Goal: Contribute content: Add original content to the website for others to see

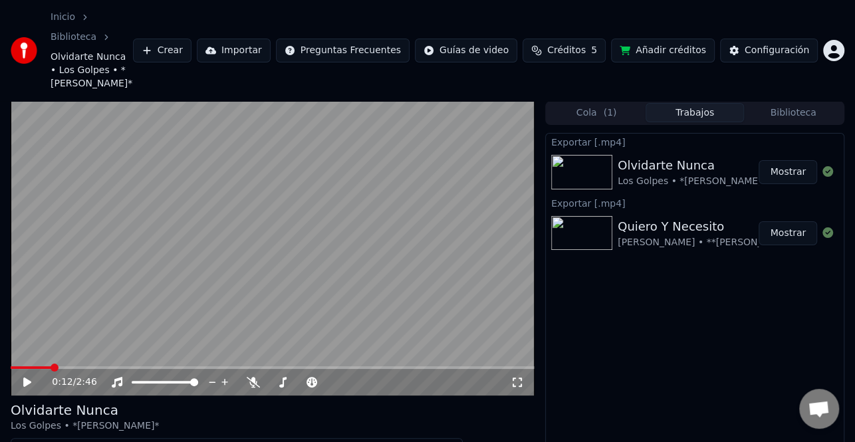
click at [792, 221] on button "Mostrar" at bounding box center [788, 233] width 59 height 24
click at [191, 39] on button "Crear" at bounding box center [162, 51] width 59 height 24
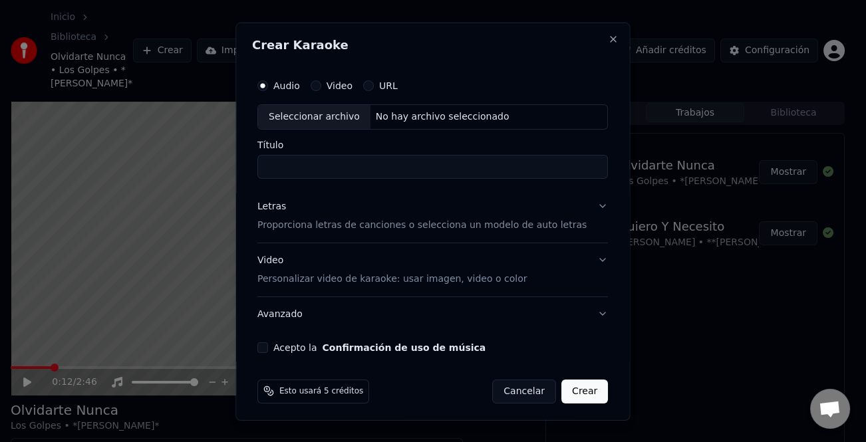
click at [312, 111] on div "Seleccionar archivo" at bounding box center [314, 116] width 112 height 24
type input "**********"
click at [279, 207] on div "Letras" at bounding box center [271, 205] width 29 height 13
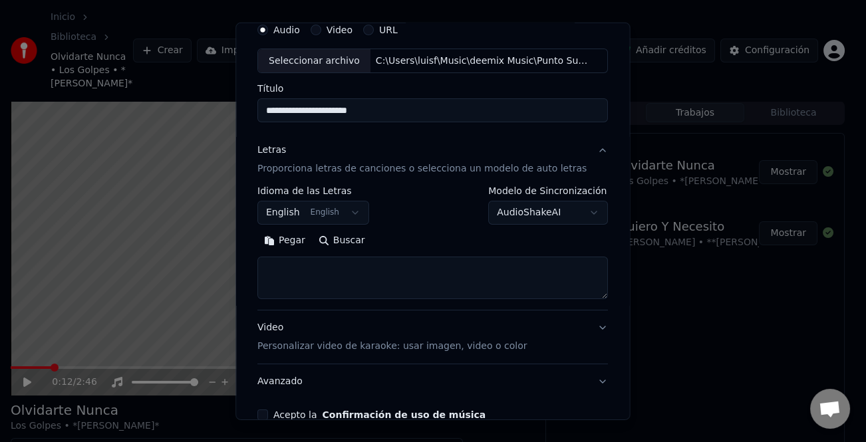
scroll to position [66, 0]
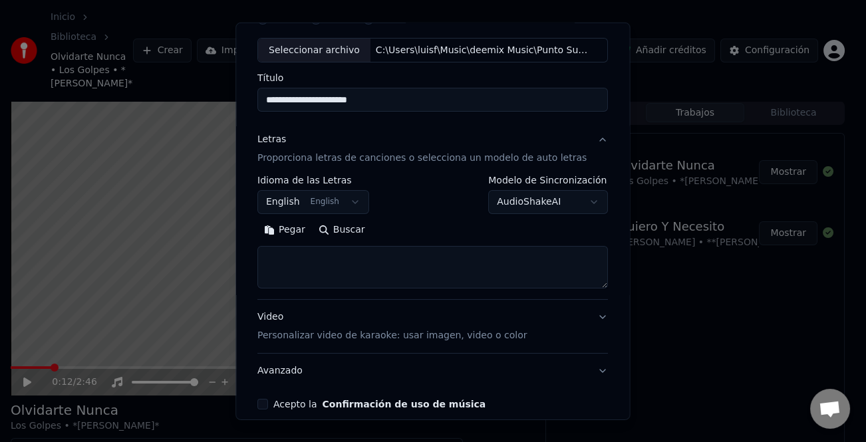
click at [297, 231] on button "Pegar" at bounding box center [284, 229] width 55 height 21
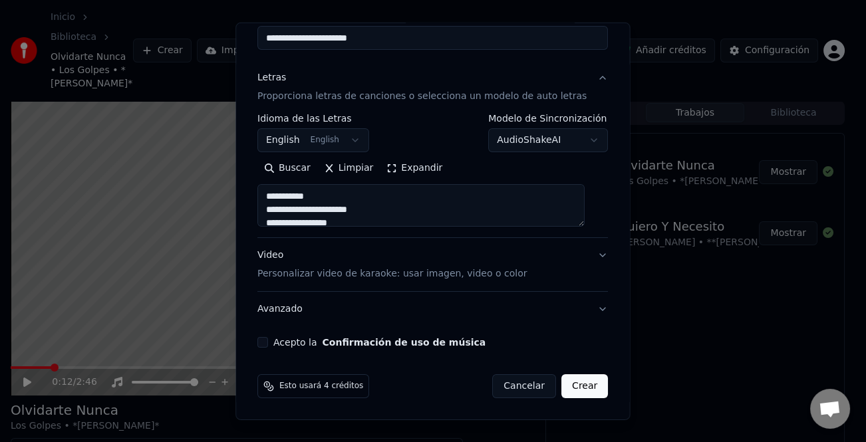
click at [268, 340] on button "Acepto la Confirmación de uso de música" at bounding box center [262, 342] width 11 height 11
type textarea "**********"
click at [576, 383] on button "Crear" at bounding box center [584, 386] width 47 height 24
select select "**"
type textarea "**********"
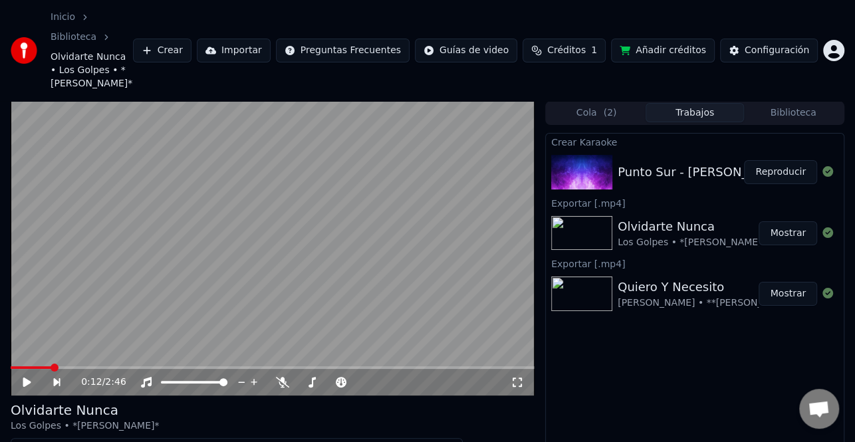
click at [779, 160] on button "Reproducir" at bounding box center [780, 172] width 73 height 24
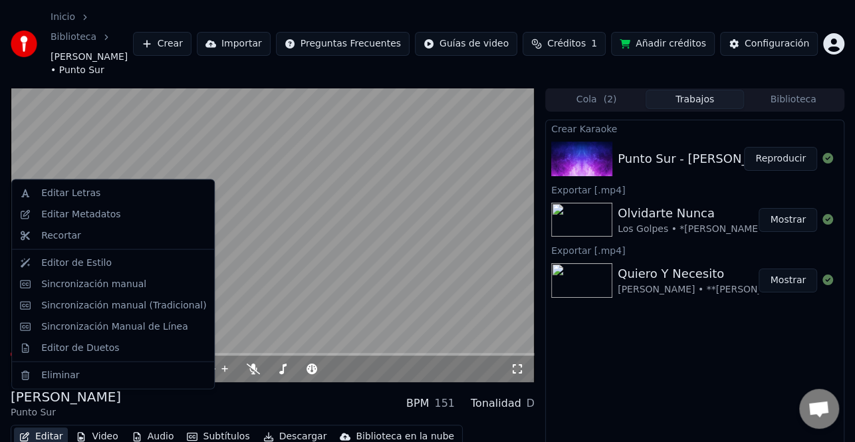
click at [43, 428] on button "Editar" at bounding box center [41, 437] width 54 height 19
click at [379, 212] on video at bounding box center [273, 235] width 524 height 295
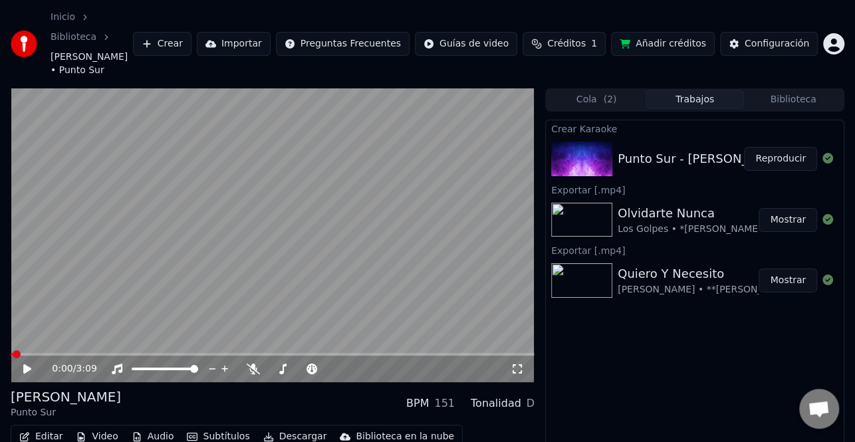
click at [45, 428] on button "Editar" at bounding box center [41, 437] width 54 height 19
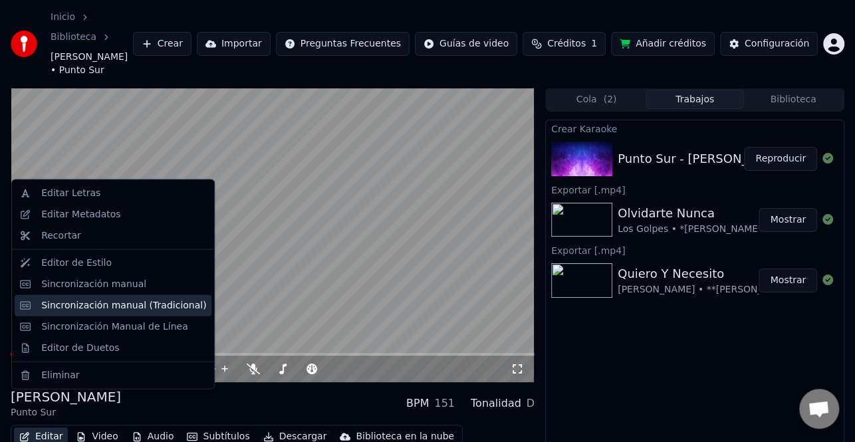
click at [119, 311] on div "Sincronización manual (Tradicional)" at bounding box center [123, 305] width 165 height 13
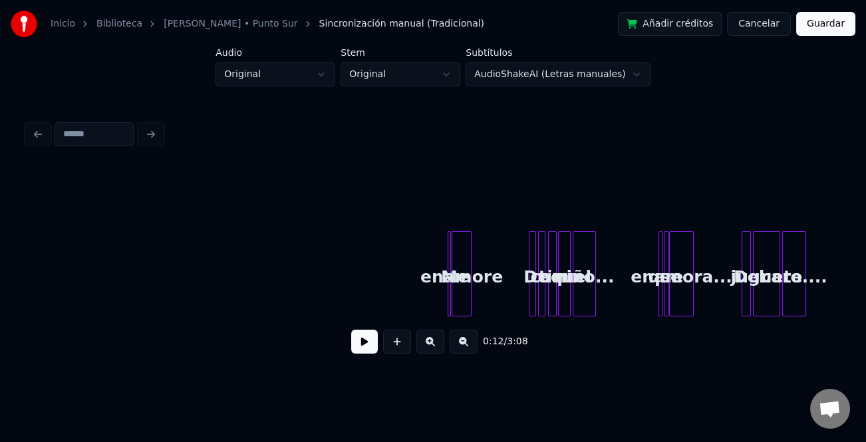
drag, startPoint x: 366, startPoint y: 343, endPoint x: 444, endPoint y: 352, distance: 78.4
click at [370, 342] on button at bounding box center [364, 342] width 27 height 24
click at [429, 348] on button at bounding box center [430, 342] width 28 height 24
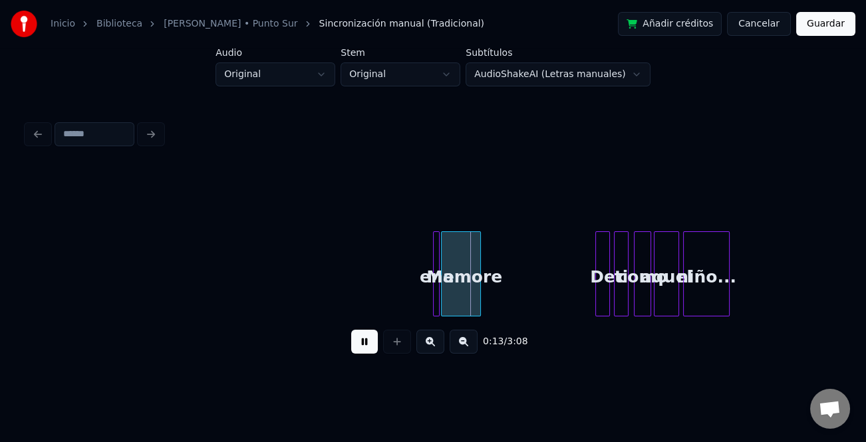
click at [429, 348] on button at bounding box center [430, 342] width 28 height 24
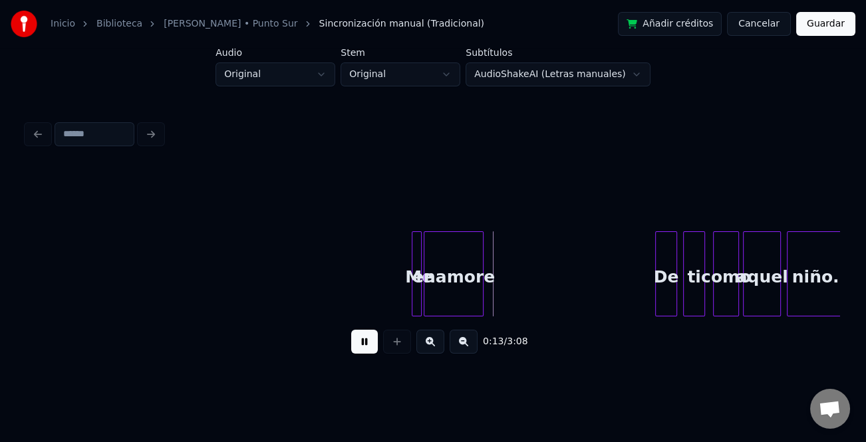
click at [429, 348] on button at bounding box center [430, 342] width 28 height 24
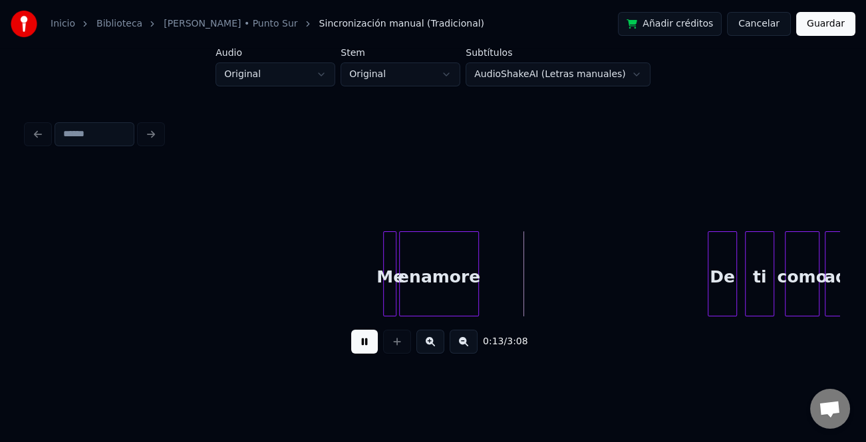
click at [429, 348] on button at bounding box center [430, 342] width 28 height 24
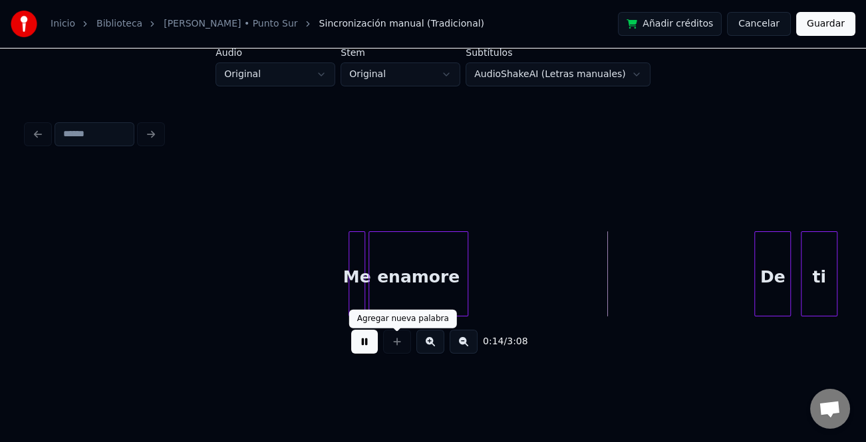
drag, startPoint x: 297, startPoint y: 276, endPoint x: 311, endPoint y: 275, distance: 14.0
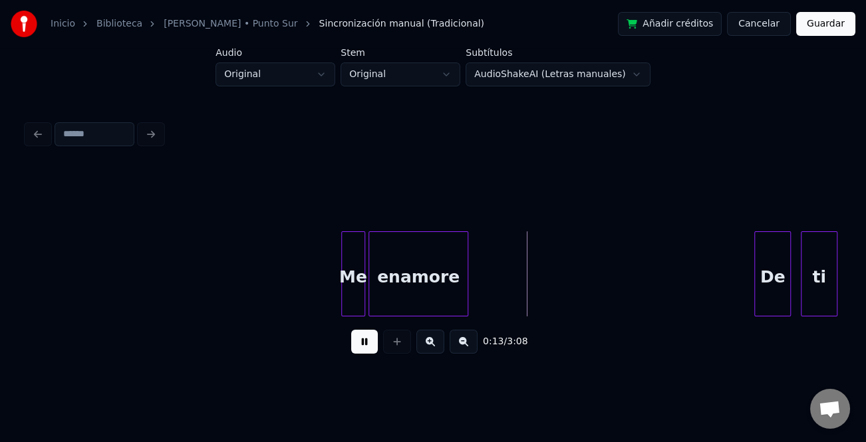
click at [343, 278] on div at bounding box center [344, 274] width 4 height 84
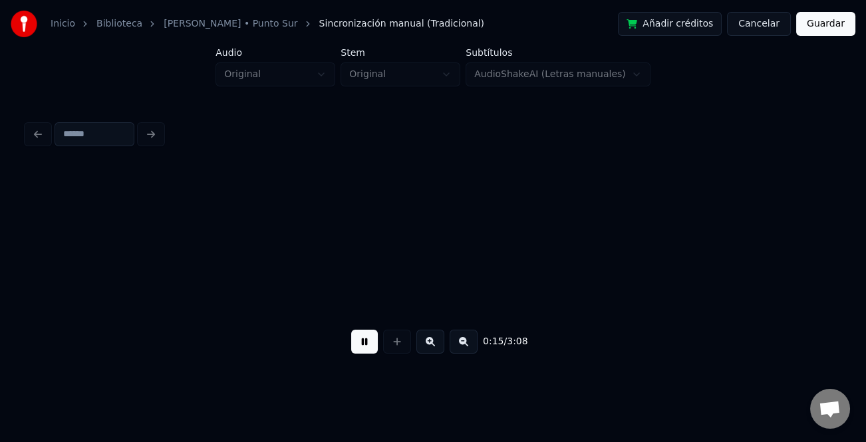
scroll to position [0, 2595]
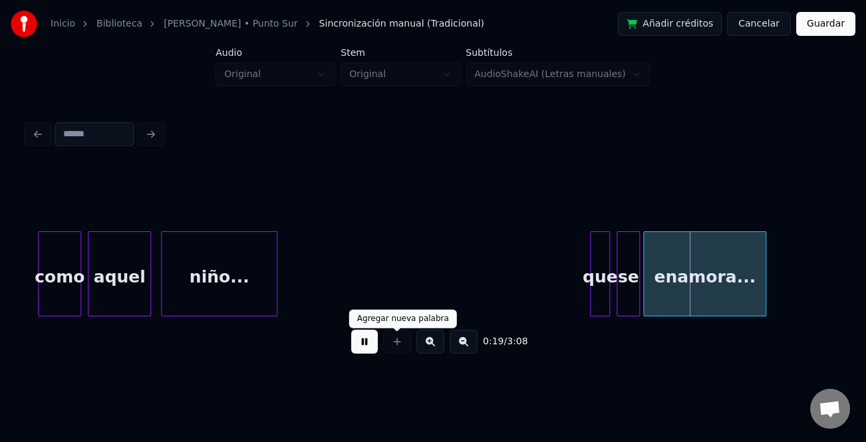
click at [377, 347] on button at bounding box center [364, 342] width 27 height 24
click at [600, 268] on div "que" at bounding box center [599, 277] width 19 height 90
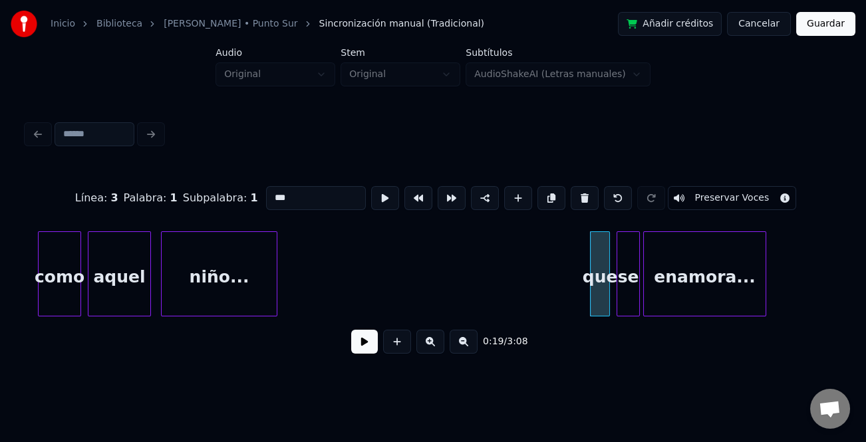
click at [270, 191] on input "***" at bounding box center [316, 198] width 100 height 24
type input "***"
click at [358, 345] on button at bounding box center [364, 342] width 27 height 24
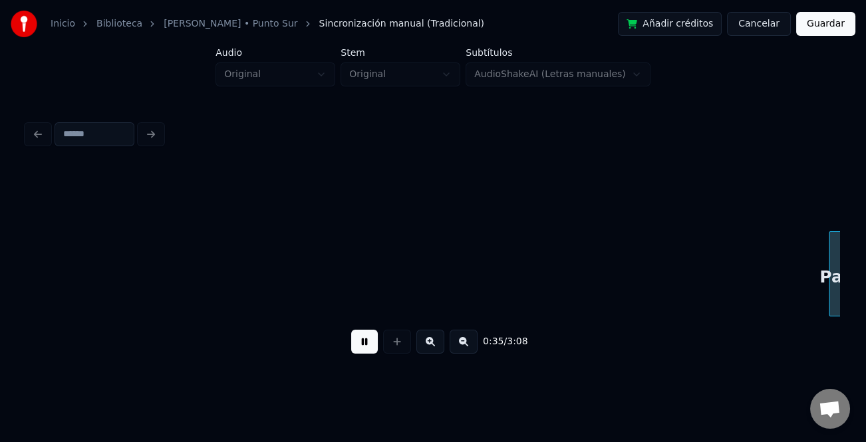
scroll to position [0, 5849]
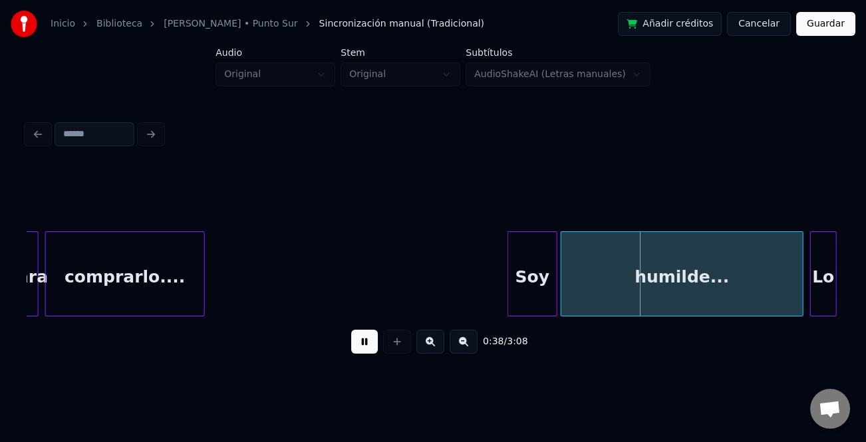
click at [508, 265] on div at bounding box center [510, 274] width 4 height 84
click at [358, 342] on button at bounding box center [364, 342] width 27 height 24
click at [360, 341] on button at bounding box center [364, 342] width 27 height 24
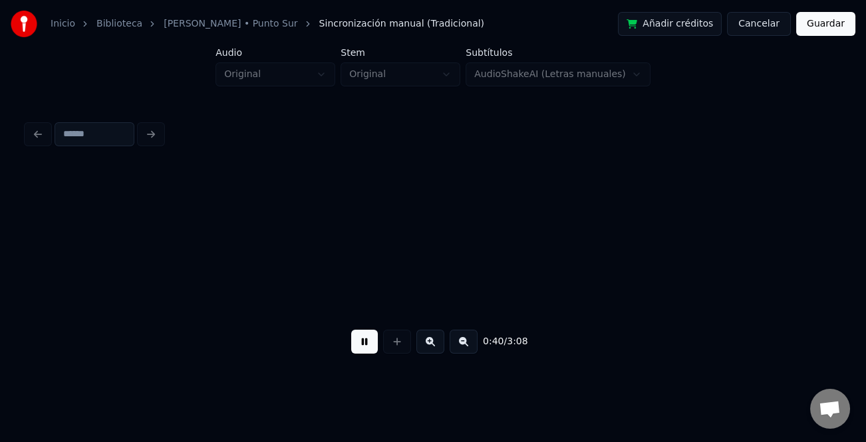
scroll to position [0, 6663]
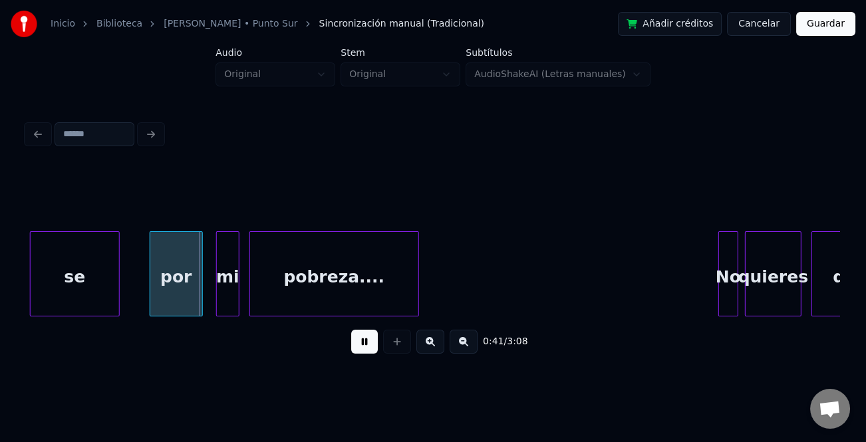
click at [360, 341] on button at bounding box center [364, 342] width 27 height 24
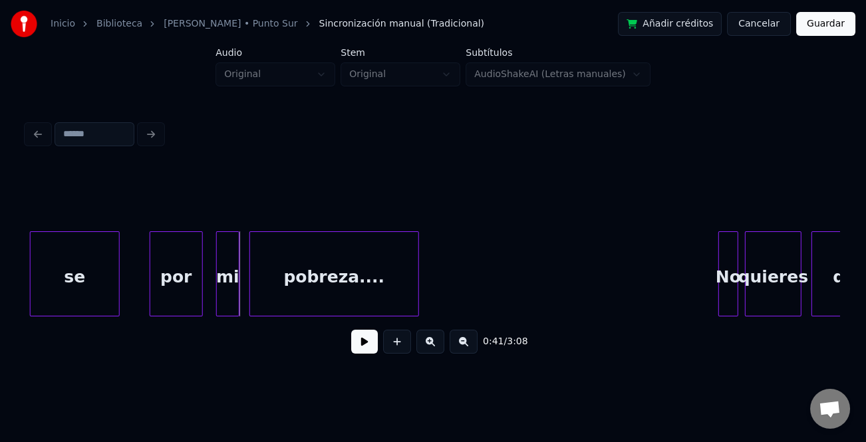
click at [176, 289] on div "por" at bounding box center [176, 277] width 52 height 90
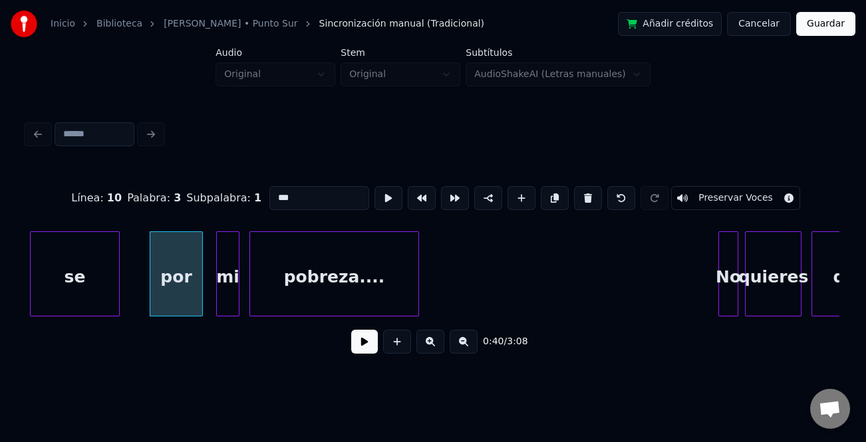
click at [275, 192] on input "***" at bounding box center [319, 198] width 100 height 24
type input "***"
click at [360, 344] on button at bounding box center [364, 342] width 27 height 24
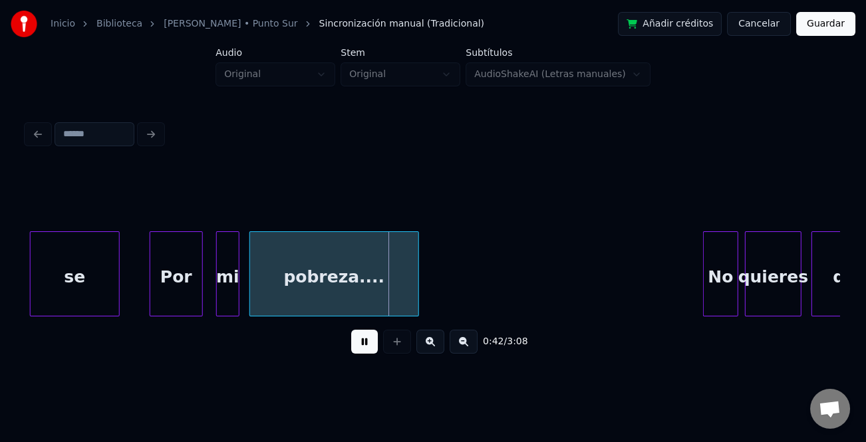
click at [703, 271] on div at bounding box center [705, 274] width 4 height 84
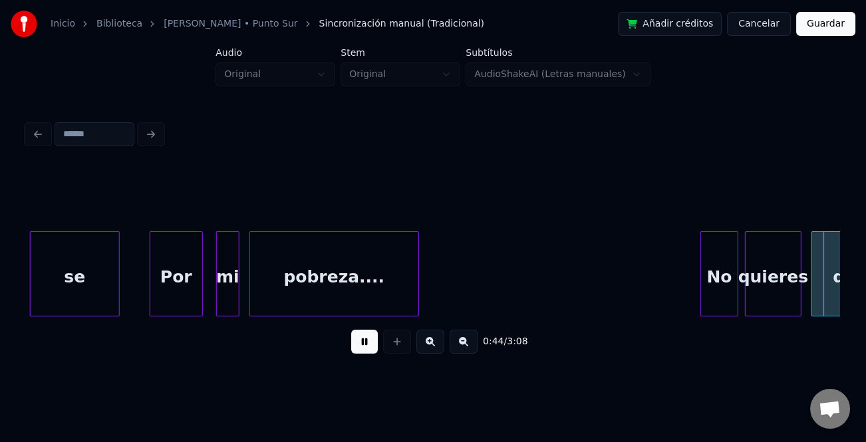
scroll to position [0, 7476]
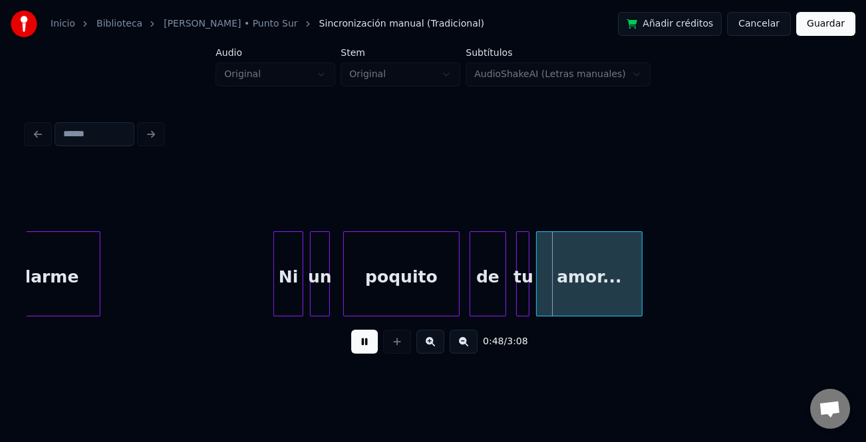
click at [274, 297] on div at bounding box center [276, 274] width 4 height 84
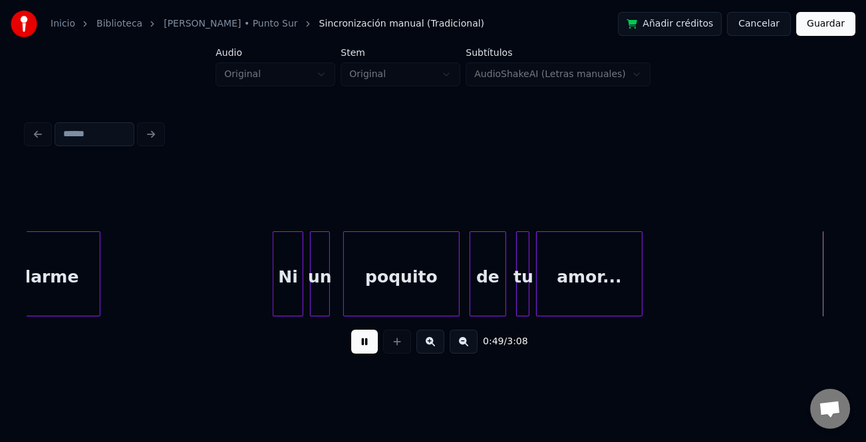
scroll to position [0, 8291]
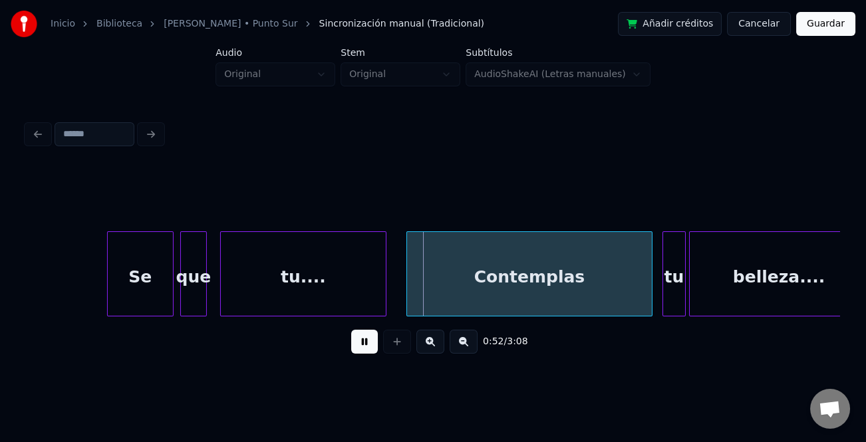
click at [108, 297] on div at bounding box center [110, 274] width 4 height 84
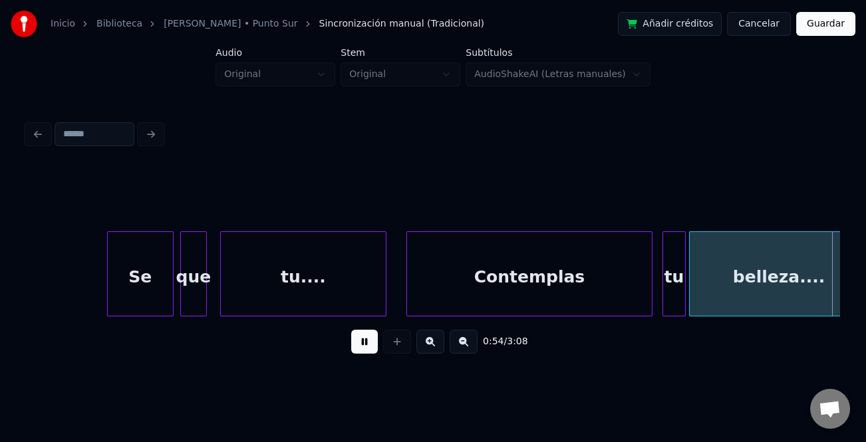
scroll to position [0, 9106]
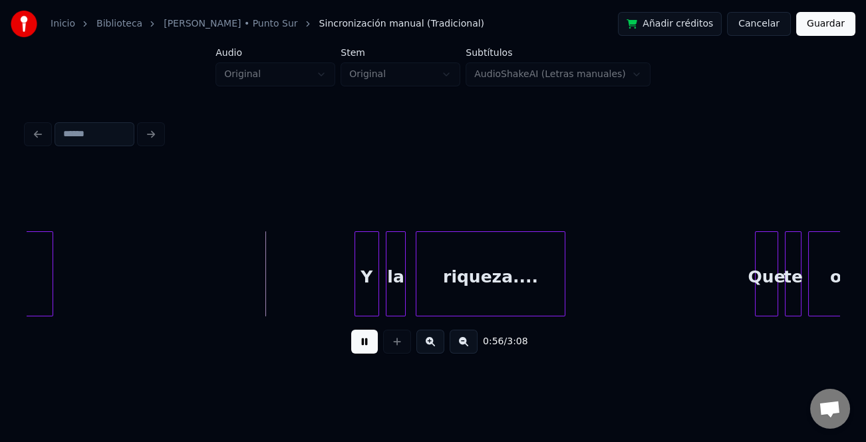
click at [356, 280] on div at bounding box center [357, 274] width 4 height 84
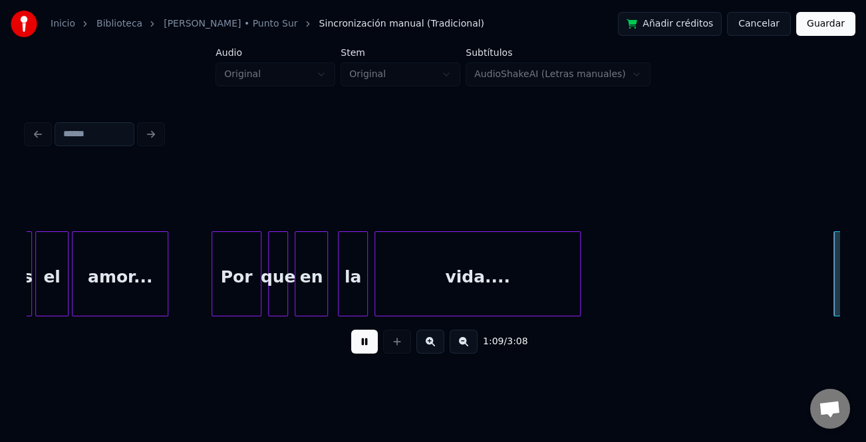
scroll to position [0, 11548]
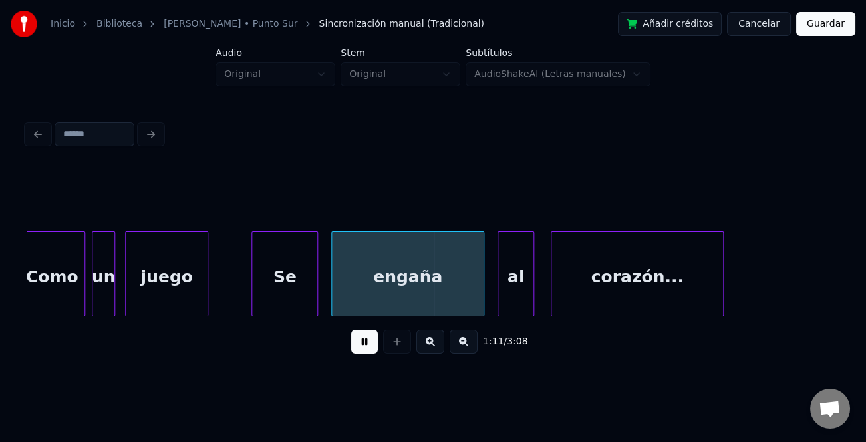
click at [253, 288] on div at bounding box center [254, 274] width 4 height 84
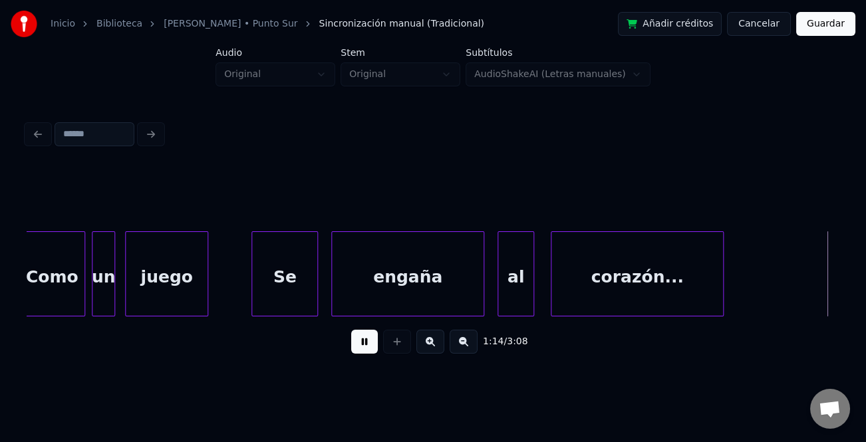
scroll to position [0, 12361]
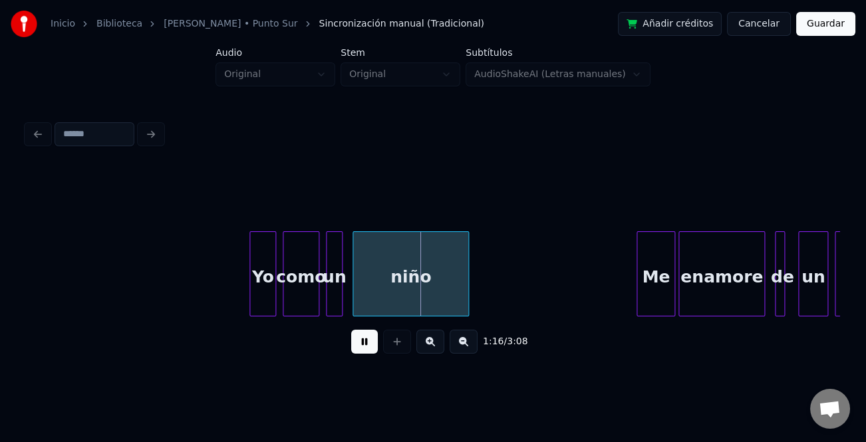
click at [639, 285] on div at bounding box center [639, 274] width 4 height 84
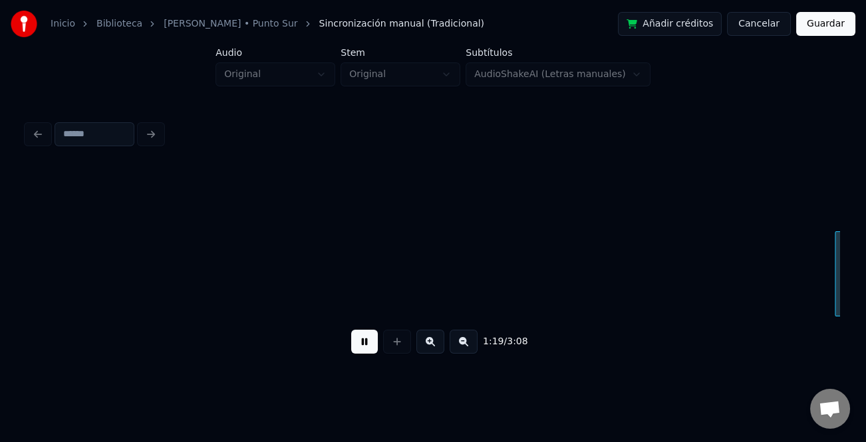
scroll to position [0, 13174]
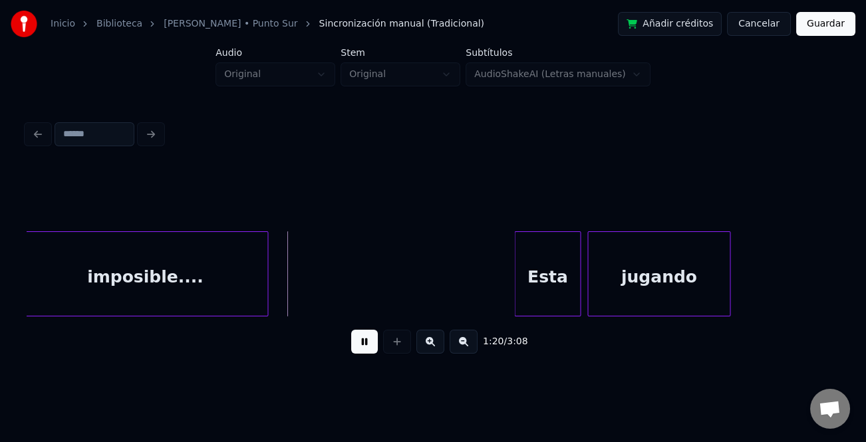
click at [518, 257] on div "Esta" at bounding box center [547, 273] width 66 height 85
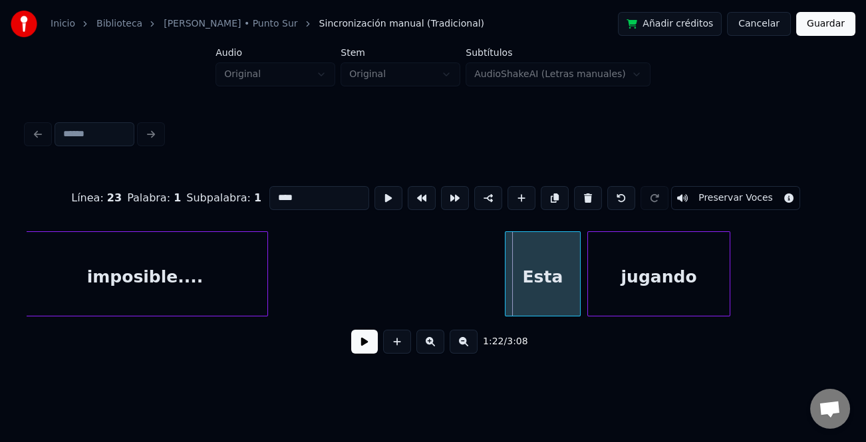
click at [507, 263] on div at bounding box center [507, 274] width 4 height 84
click at [368, 342] on button at bounding box center [364, 342] width 27 height 24
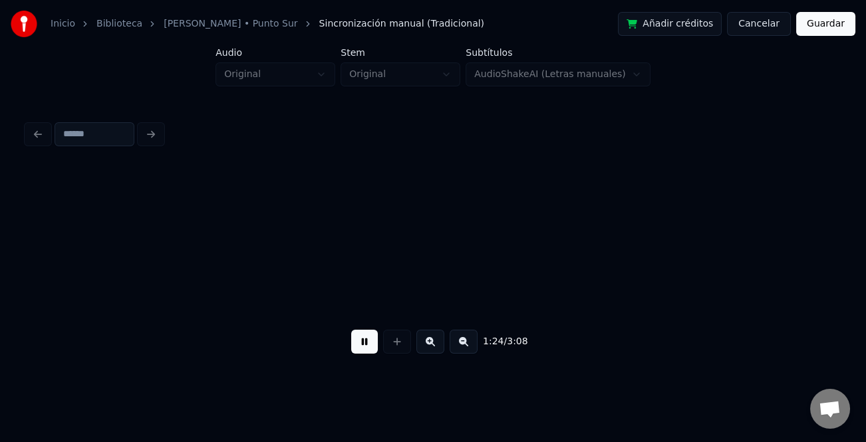
scroll to position [0, 13987]
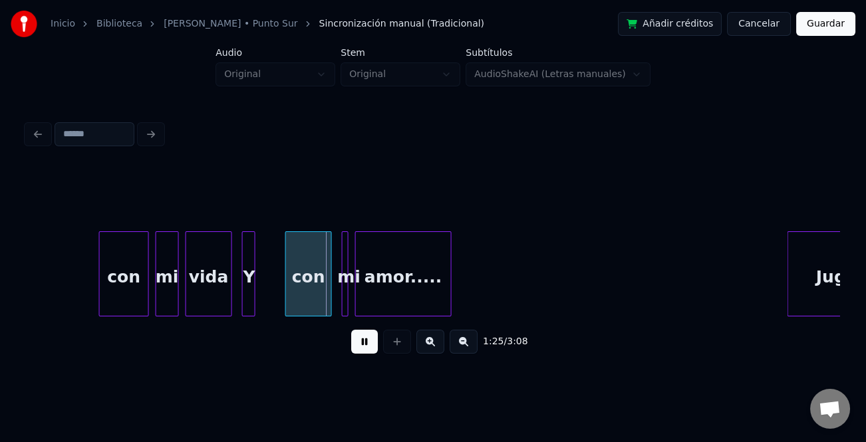
click at [99, 274] on div "con" at bounding box center [124, 273] width 50 height 85
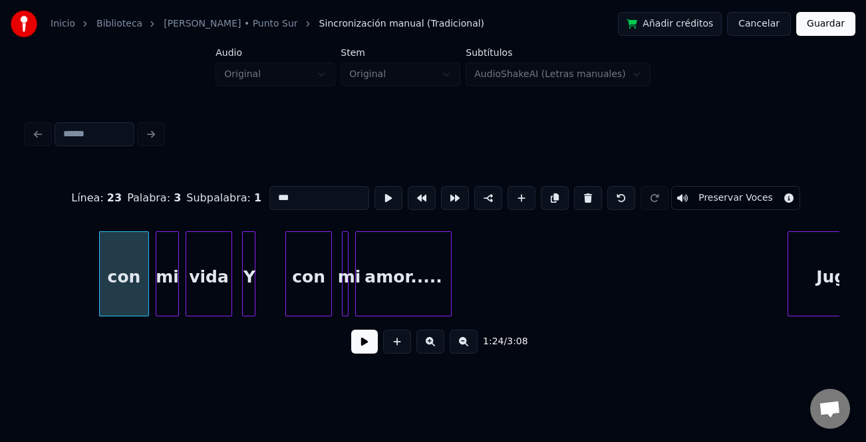
click at [100, 275] on div at bounding box center [102, 274] width 4 height 84
click at [117, 275] on div "con" at bounding box center [122, 277] width 52 height 90
click at [276, 191] on input "***" at bounding box center [319, 198] width 100 height 24
click at [273, 192] on input "***" at bounding box center [319, 198] width 100 height 24
type input "***"
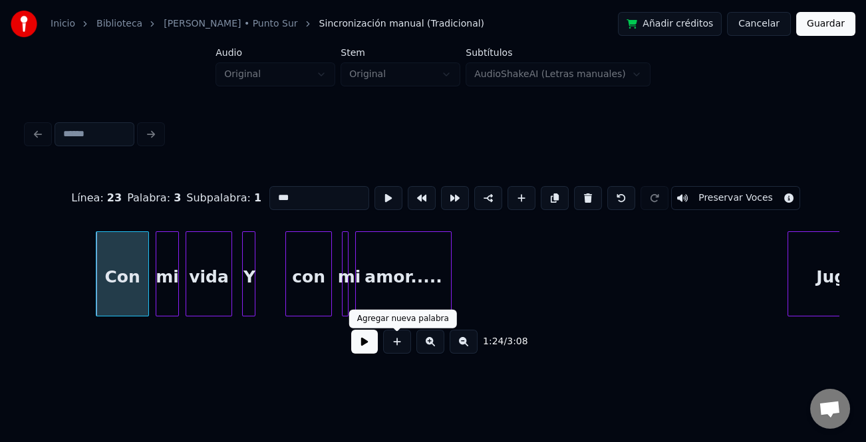
click at [378, 340] on div "1:24 / 3:08" at bounding box center [432, 341] width 791 height 29
click at [375, 342] on button at bounding box center [364, 342] width 27 height 24
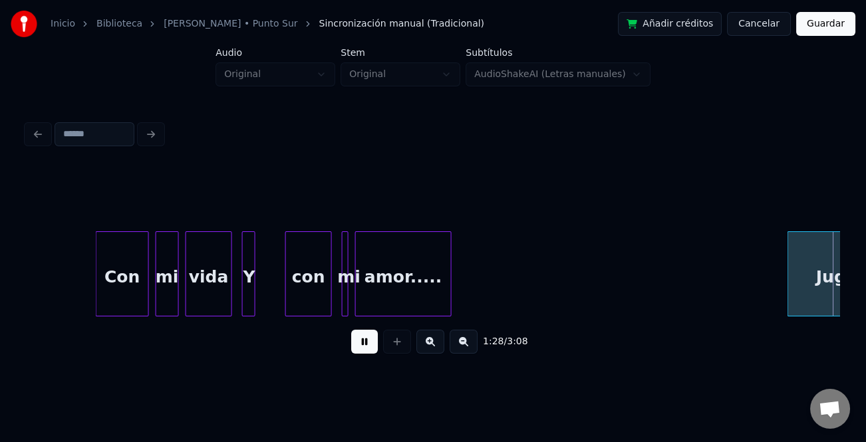
scroll to position [0, 14801]
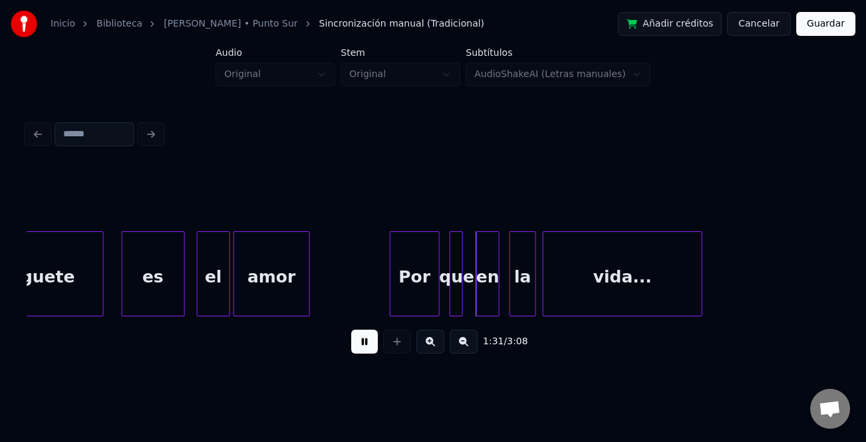
click at [131, 283] on div "es" at bounding box center [153, 277] width 62 height 90
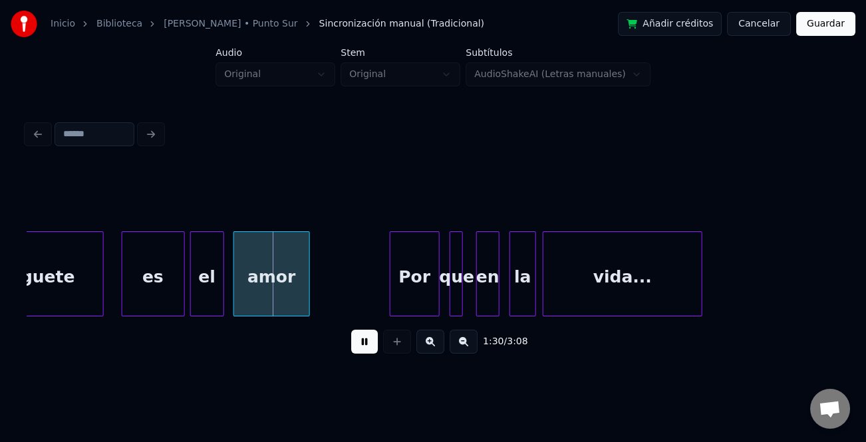
click at [212, 291] on div "el" at bounding box center [207, 277] width 32 height 90
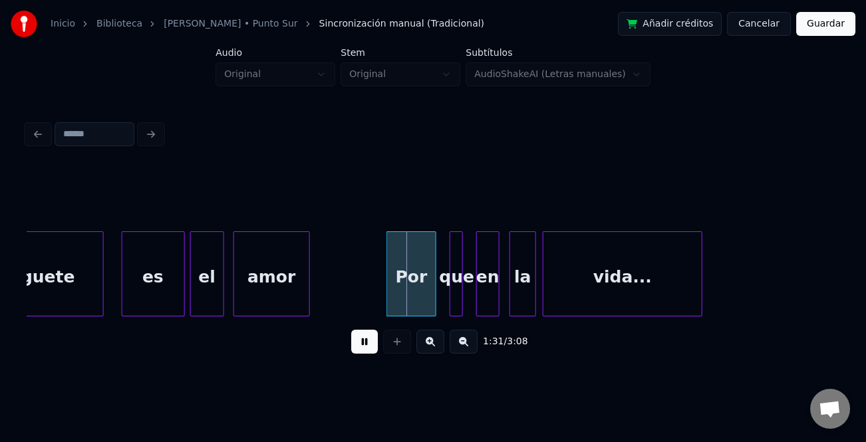
click at [405, 296] on div "Por" at bounding box center [411, 277] width 49 height 90
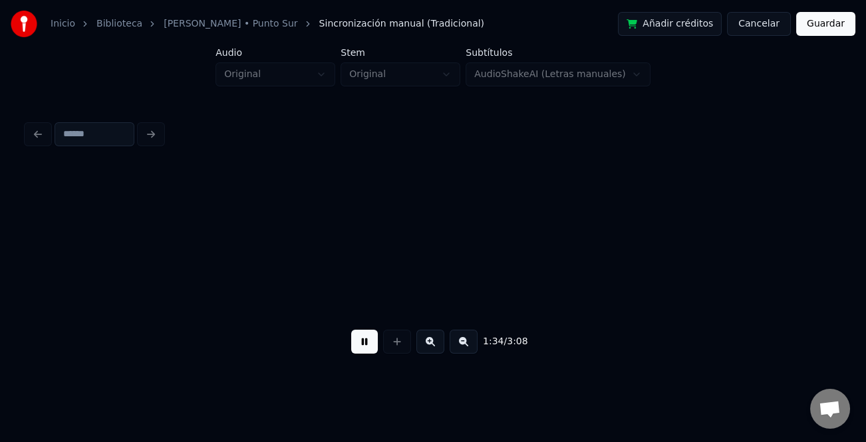
scroll to position [0, 15615]
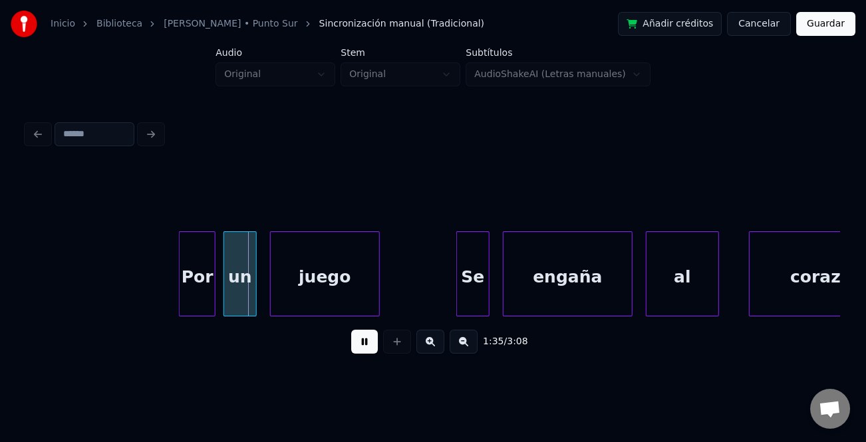
click at [202, 299] on div "Por" at bounding box center [197, 277] width 35 height 90
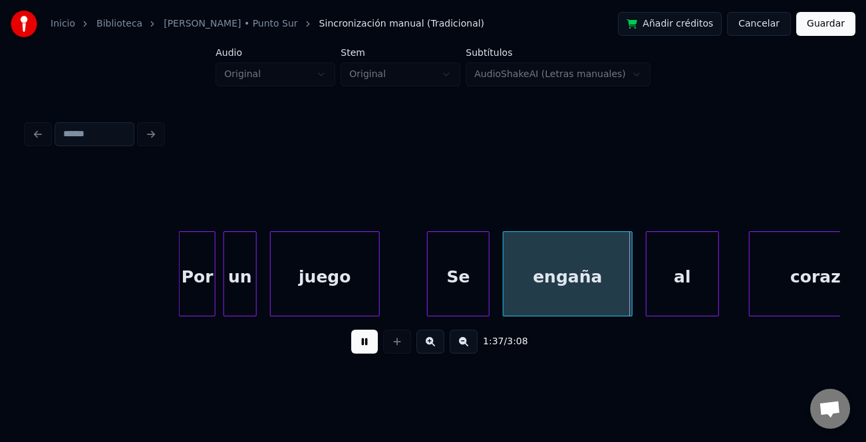
click at [429, 300] on div at bounding box center [430, 274] width 4 height 84
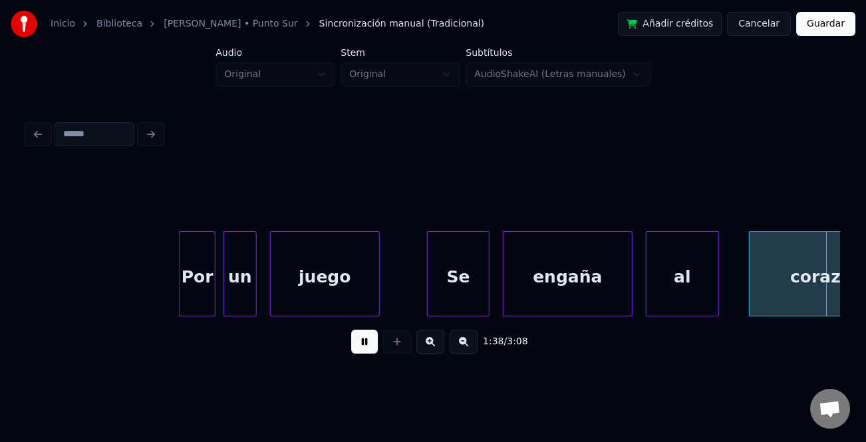
scroll to position [0, 16428]
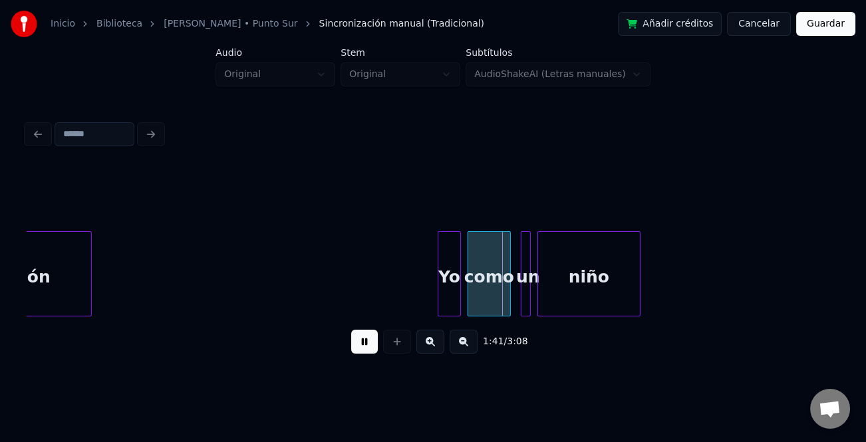
click at [440, 259] on div "Yo" at bounding box center [449, 273] width 23 height 85
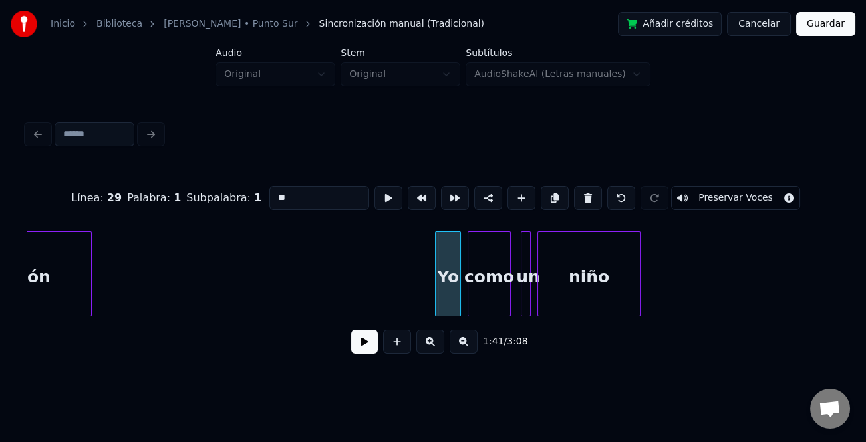
click at [436, 267] on div at bounding box center [438, 274] width 4 height 84
click at [366, 347] on button at bounding box center [364, 342] width 27 height 24
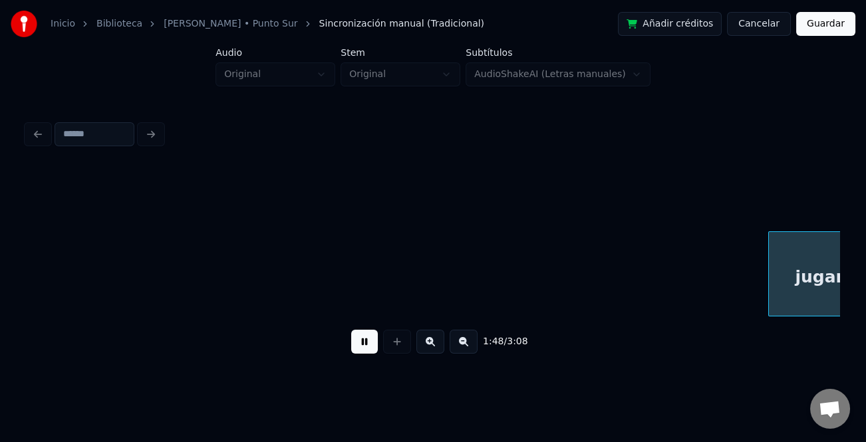
scroll to position [0, 18056]
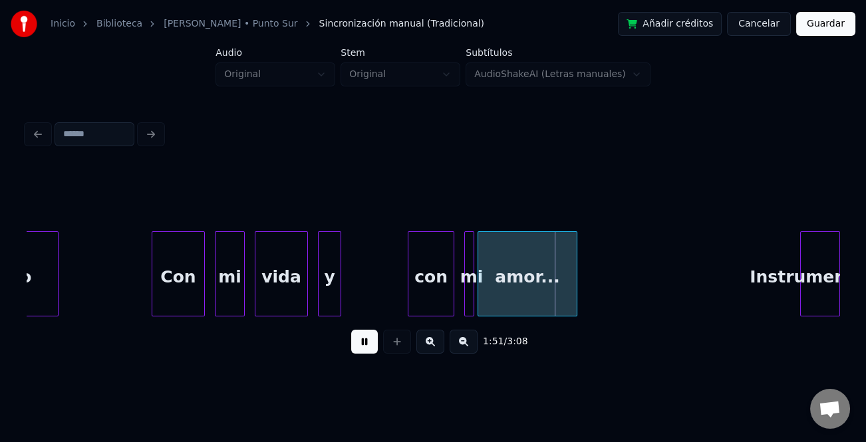
click at [838, 293] on div "Instrumental..." at bounding box center [820, 273] width 40 height 85
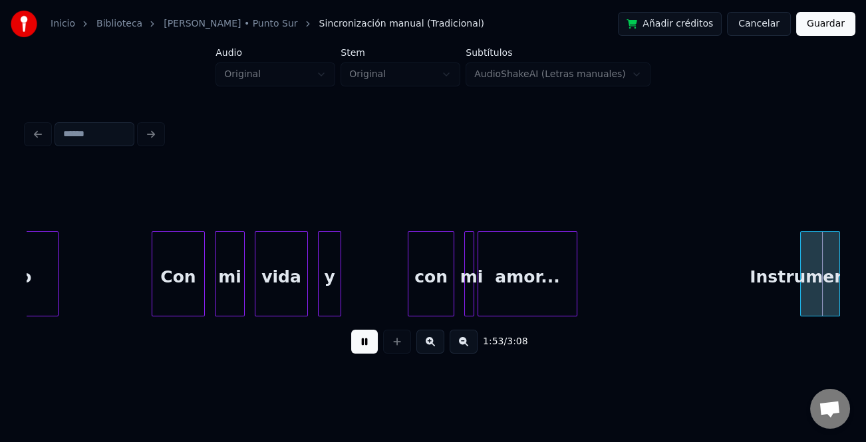
scroll to position [0, 18895]
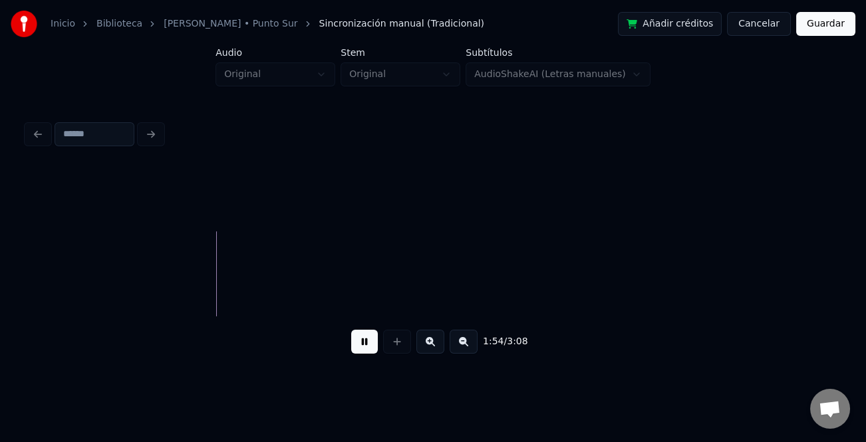
click at [461, 341] on button at bounding box center [463, 342] width 28 height 24
click at [458, 342] on button at bounding box center [463, 342] width 28 height 24
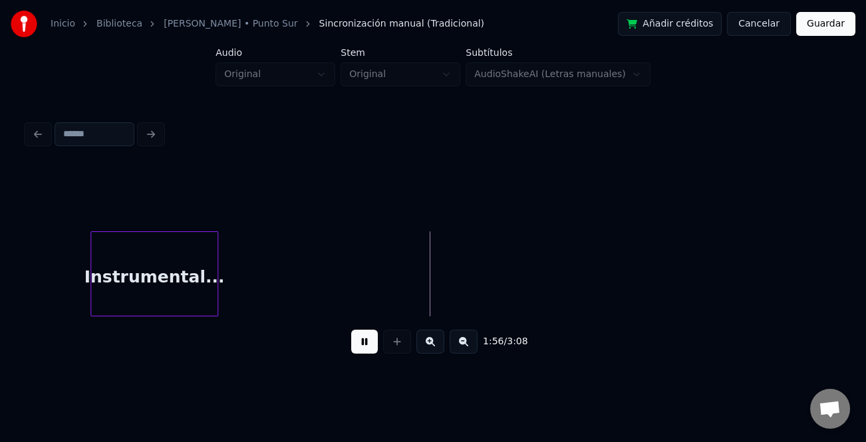
click at [342, 311] on div "Instrumental..." at bounding box center [433, 273] width 813 height 85
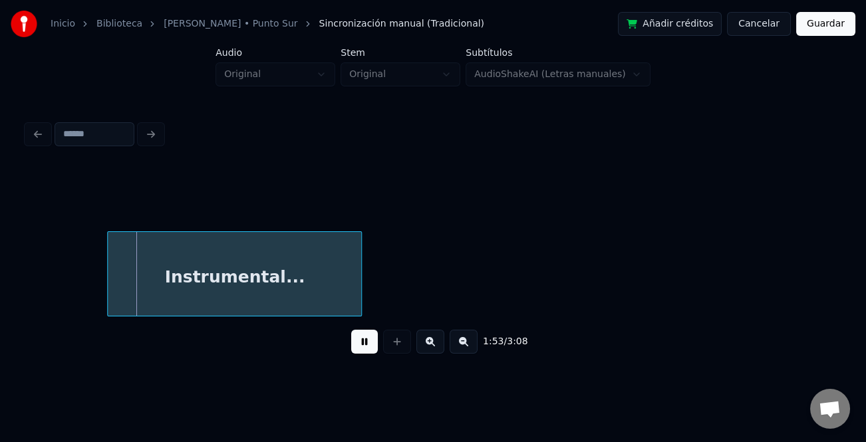
click at [204, 284] on div "Instrumental..." at bounding box center [234, 277] width 253 height 90
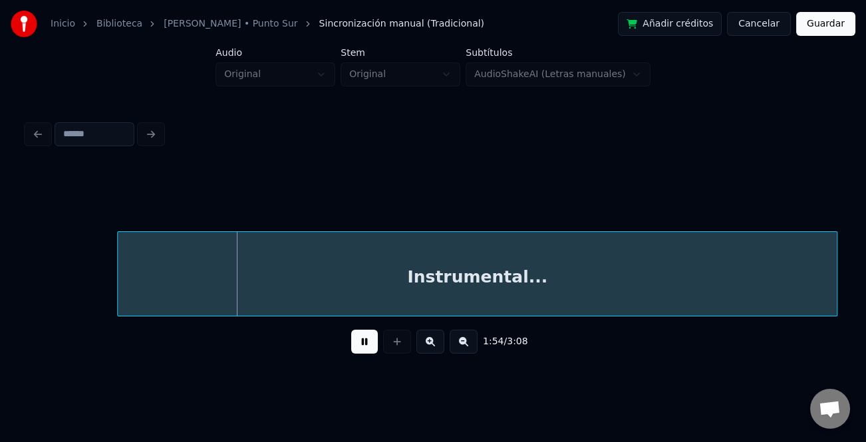
click at [834, 286] on div at bounding box center [834, 274] width 4 height 84
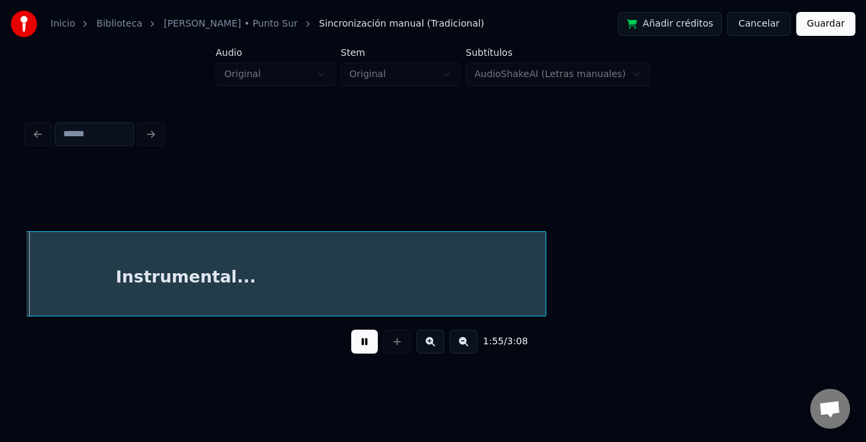
scroll to position [0, 11542]
click at [371, 344] on button at bounding box center [364, 342] width 27 height 24
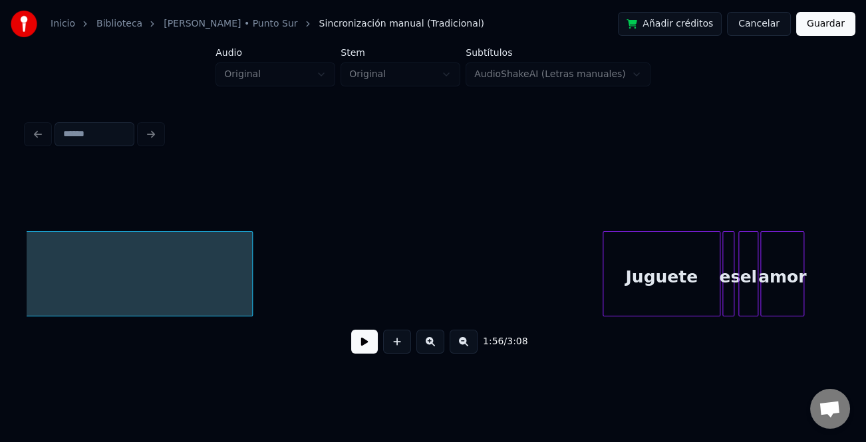
scroll to position [0, 11804]
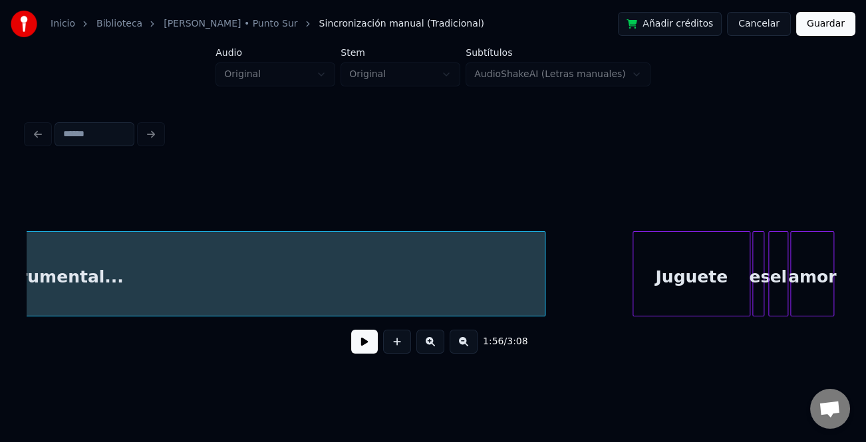
click at [543, 300] on div at bounding box center [543, 274] width 4 height 84
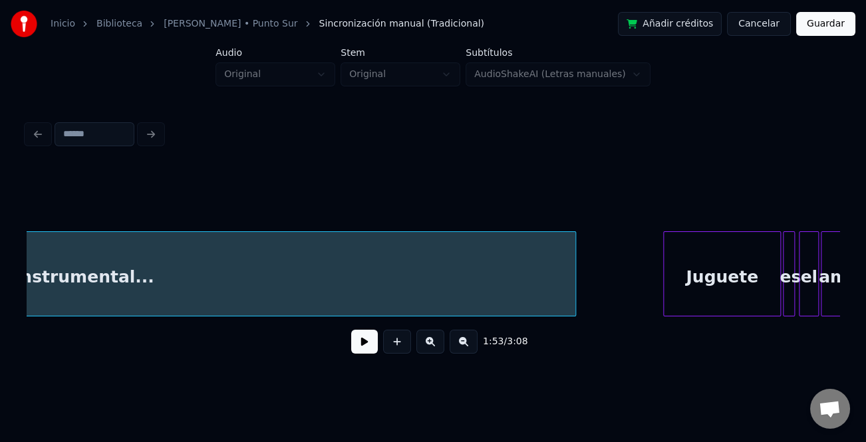
scroll to position [0, 11925]
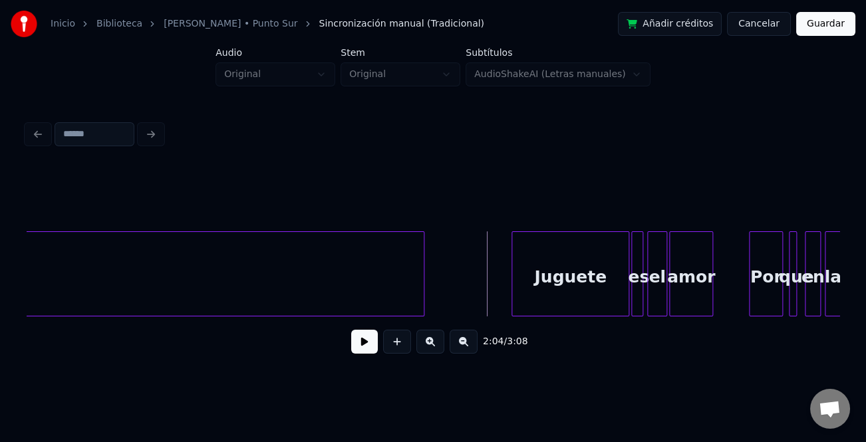
click at [369, 341] on button at bounding box center [364, 342] width 27 height 24
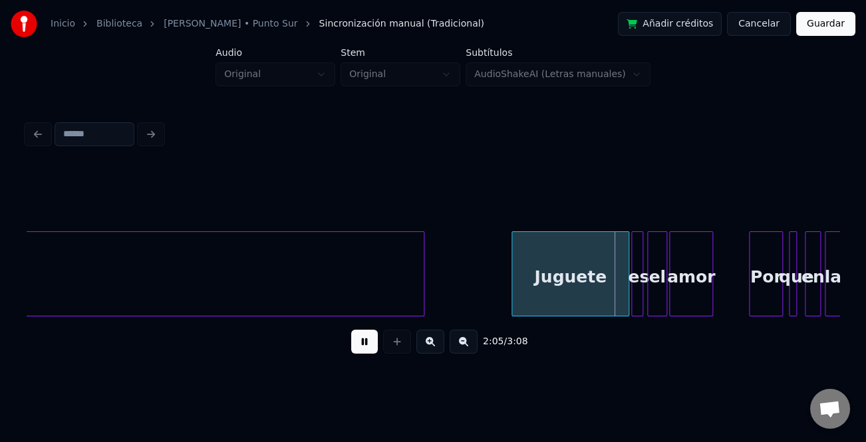
click at [423, 342] on button at bounding box center [430, 342] width 28 height 24
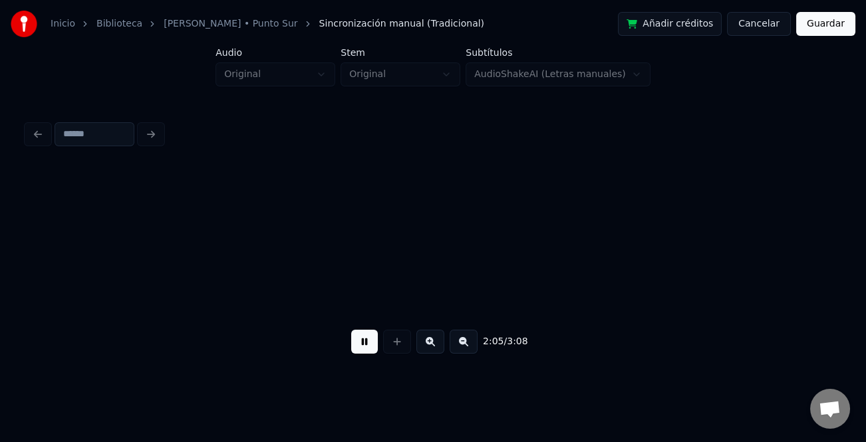
click at [423, 342] on button at bounding box center [430, 342] width 28 height 24
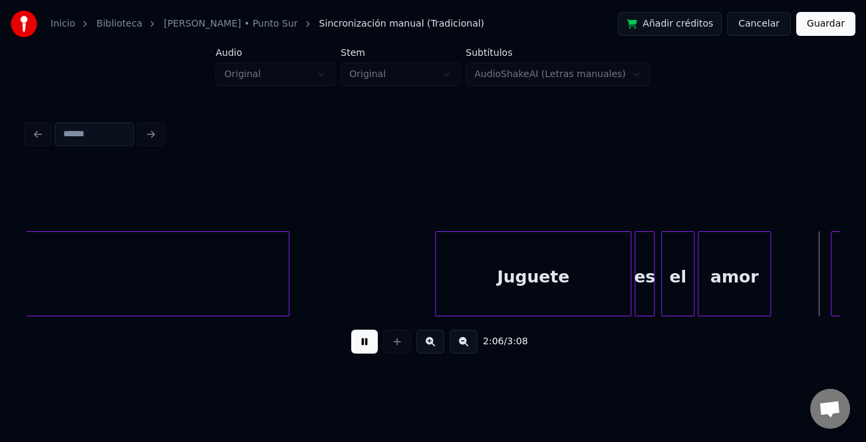
scroll to position [0, 21087]
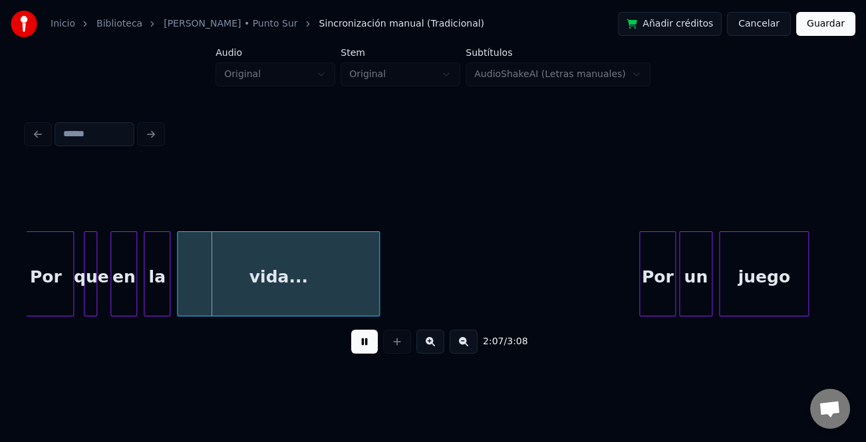
click at [360, 346] on button at bounding box center [364, 342] width 27 height 24
click at [383, 343] on button at bounding box center [397, 342] width 28 height 24
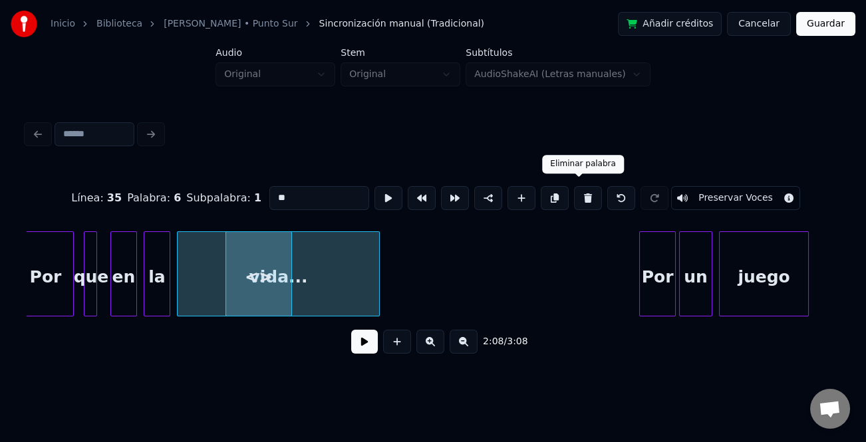
click at [576, 195] on button at bounding box center [588, 198] width 28 height 24
type input "*******"
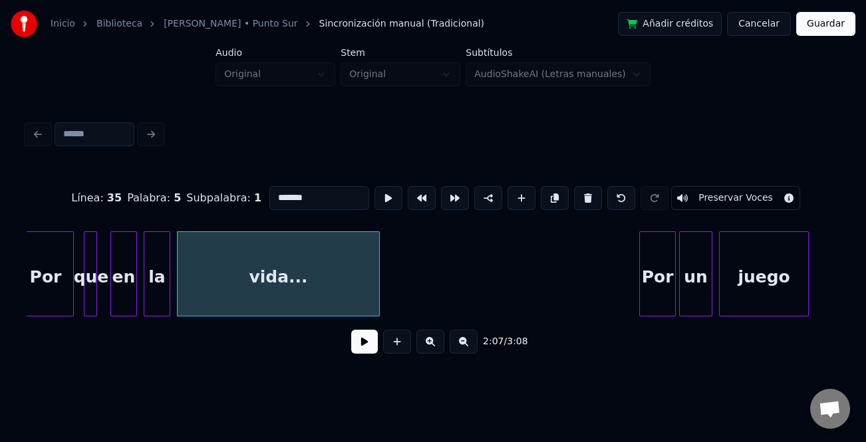
click at [370, 344] on button at bounding box center [364, 342] width 27 height 24
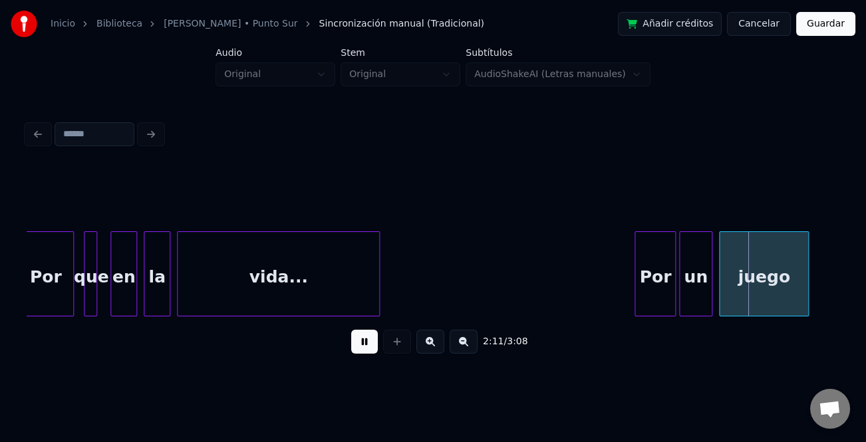
click at [635, 257] on div at bounding box center [637, 274] width 4 height 84
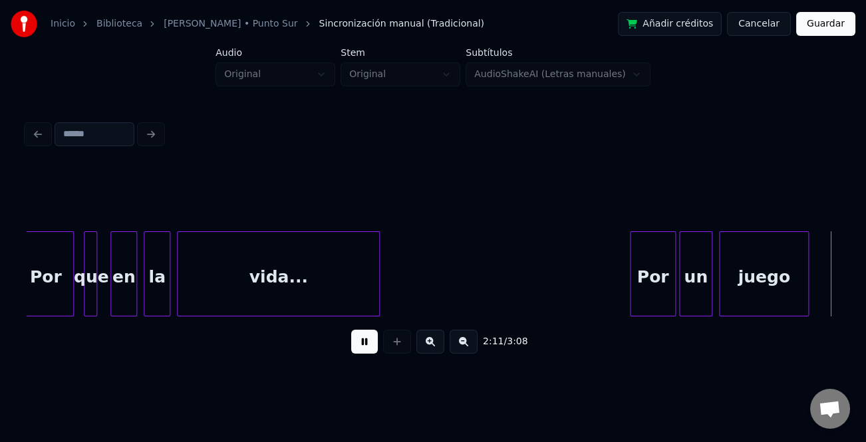
scroll to position [0, 21900]
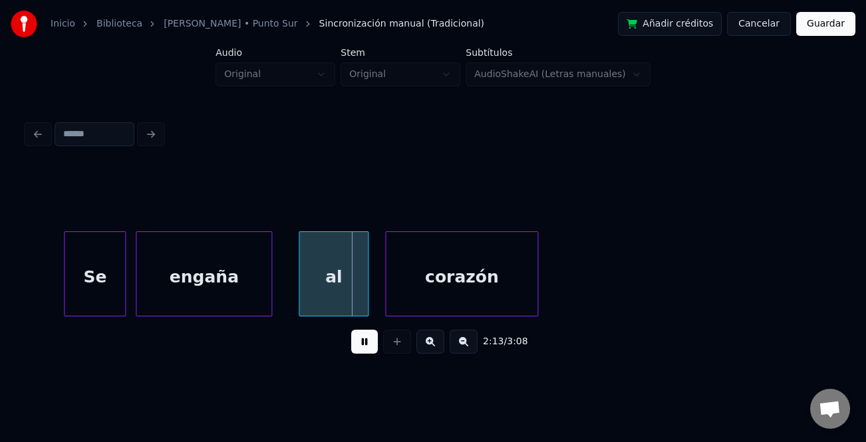
click at [64, 288] on div at bounding box center [66, 274] width 4 height 84
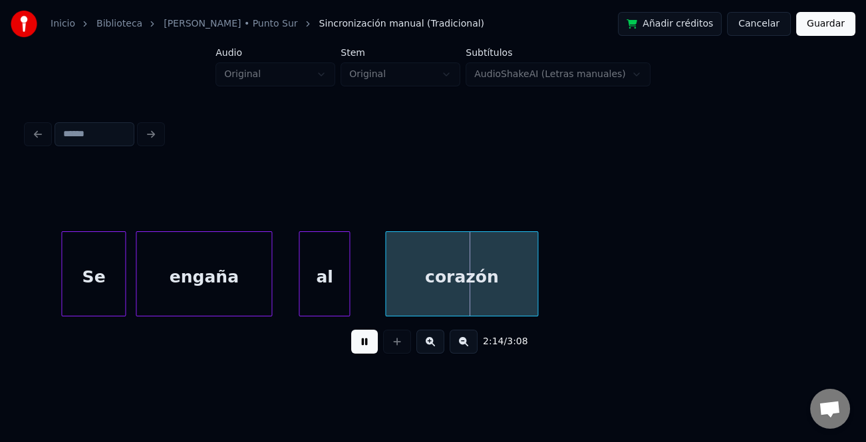
click at [349, 291] on div at bounding box center [347, 274] width 4 height 84
click at [307, 285] on div "al" at bounding box center [304, 277] width 53 height 90
click at [261, 289] on div at bounding box center [263, 274] width 4 height 84
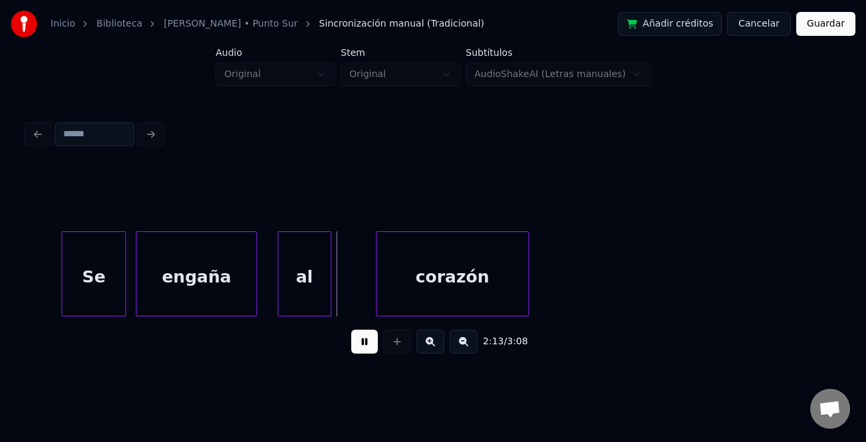
click at [376, 297] on div "corazón" at bounding box center [452, 273] width 153 height 85
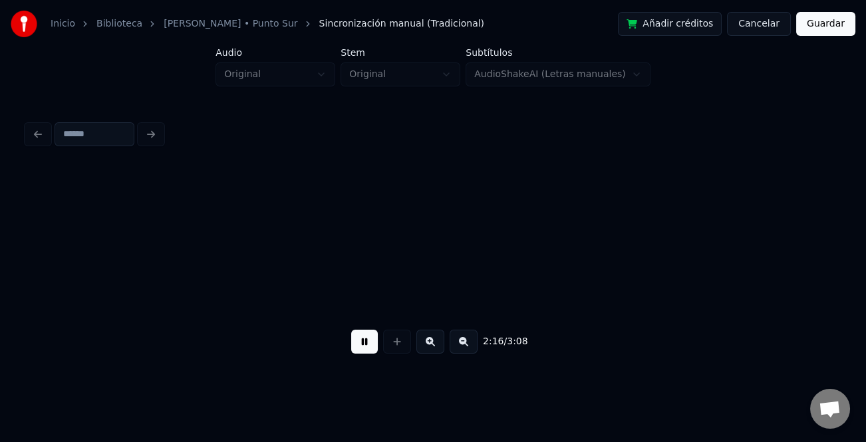
scroll to position [0, 22714]
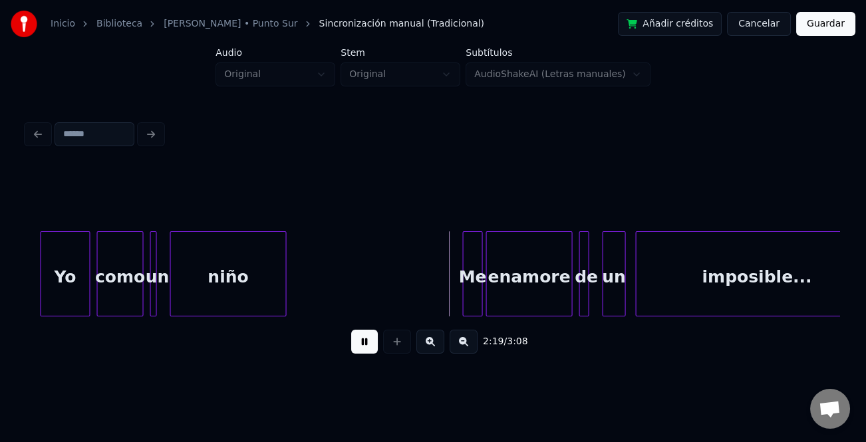
click at [41, 285] on div at bounding box center [43, 274] width 4 height 84
click at [457, 299] on div at bounding box center [459, 274] width 4 height 84
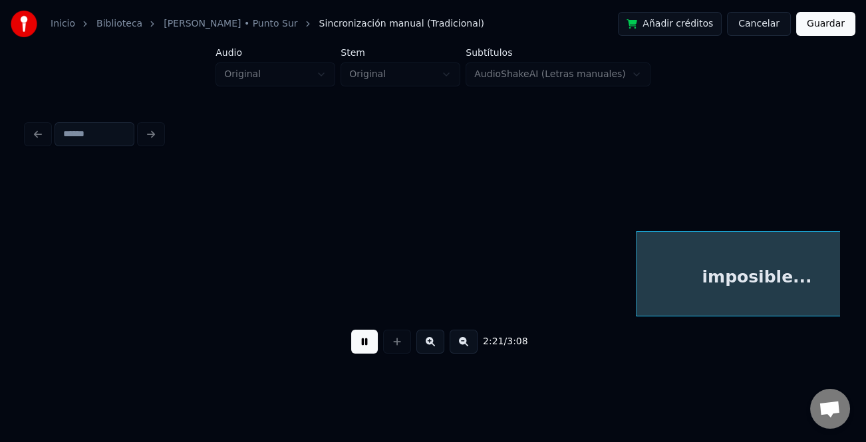
scroll to position [0, 23528]
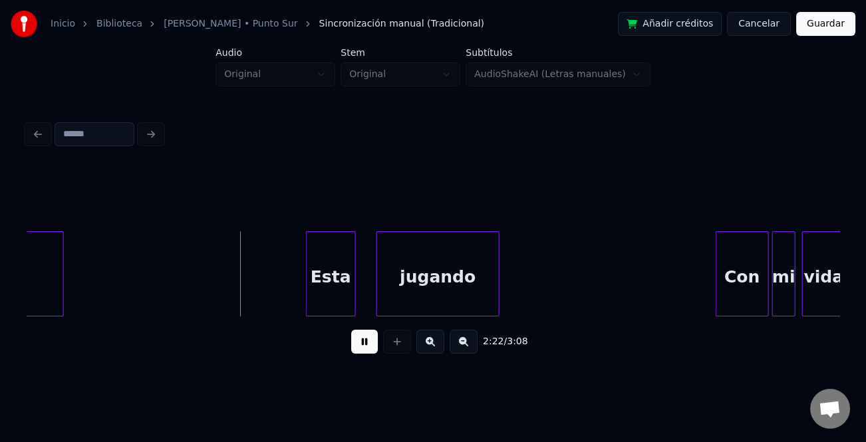
click at [326, 281] on div "Esta" at bounding box center [331, 277] width 49 height 90
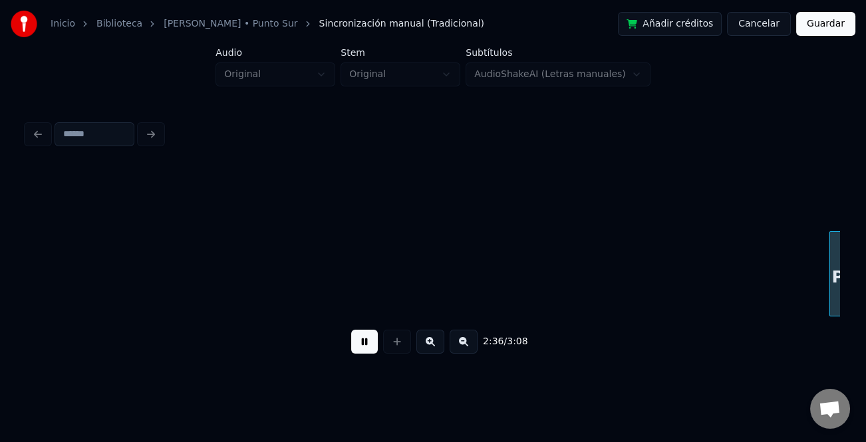
scroll to position [0, 25970]
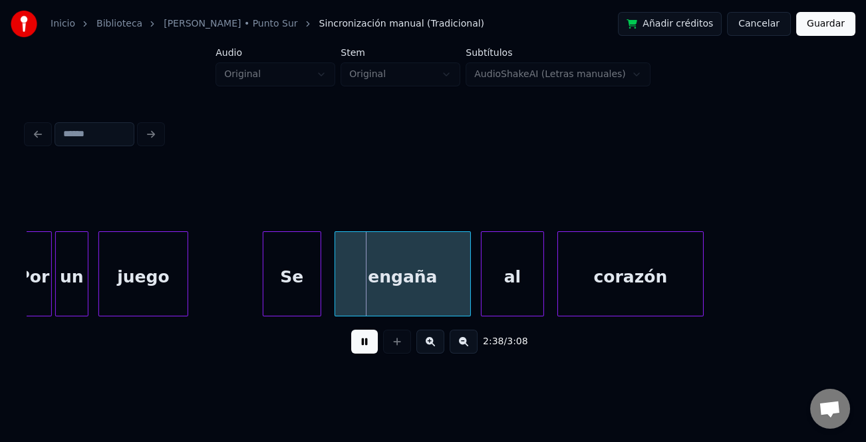
click at [263, 282] on div at bounding box center [265, 274] width 4 height 84
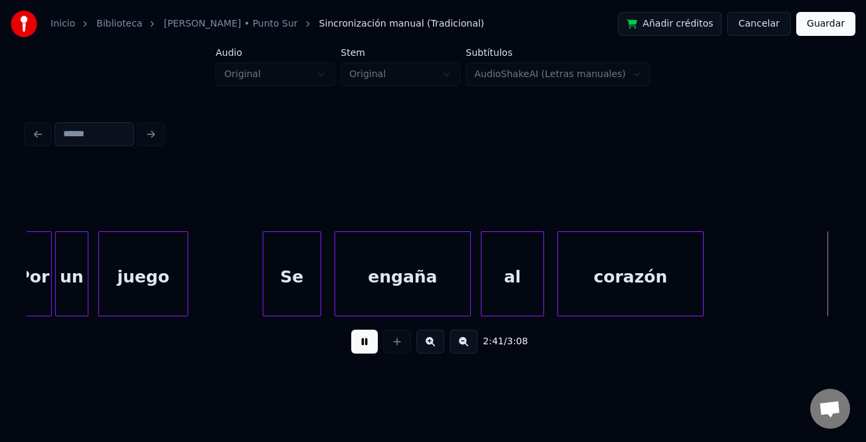
scroll to position [0, 26785]
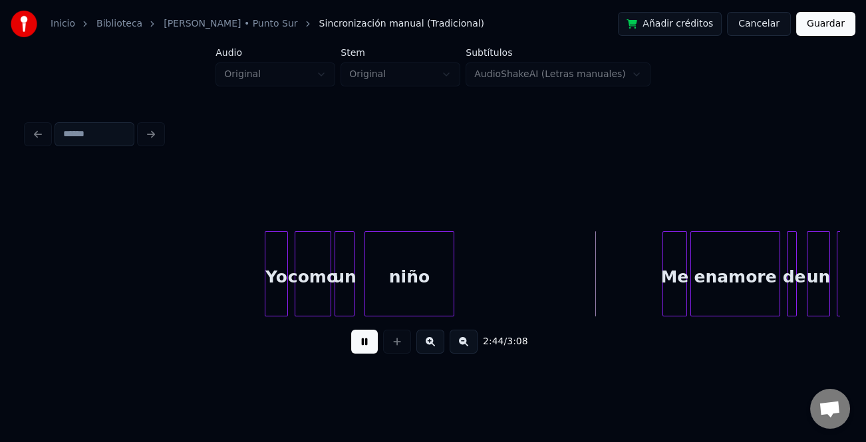
click at [663, 259] on div at bounding box center [665, 274] width 4 height 84
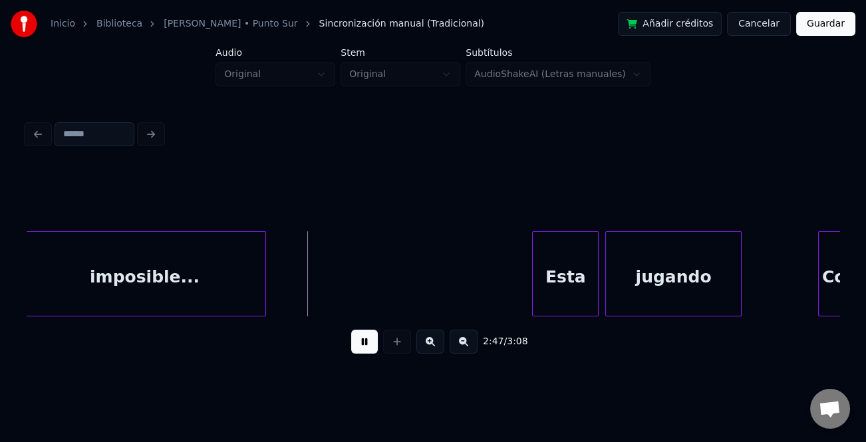
click at [535, 277] on div at bounding box center [535, 274] width 4 height 84
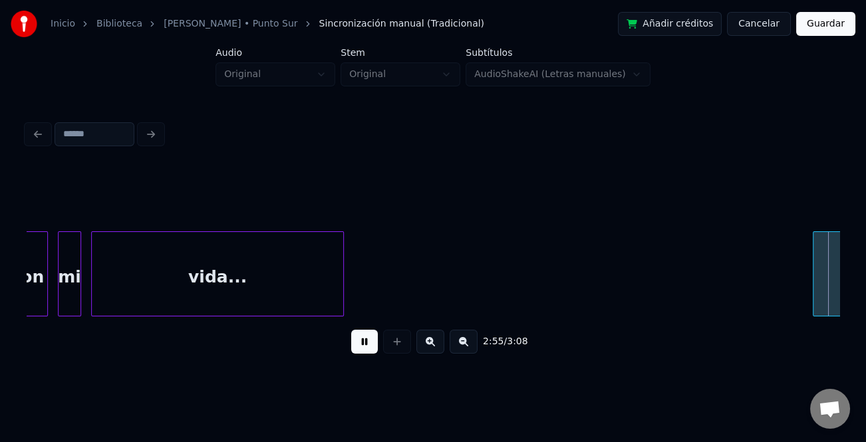
scroll to position [0, 29226]
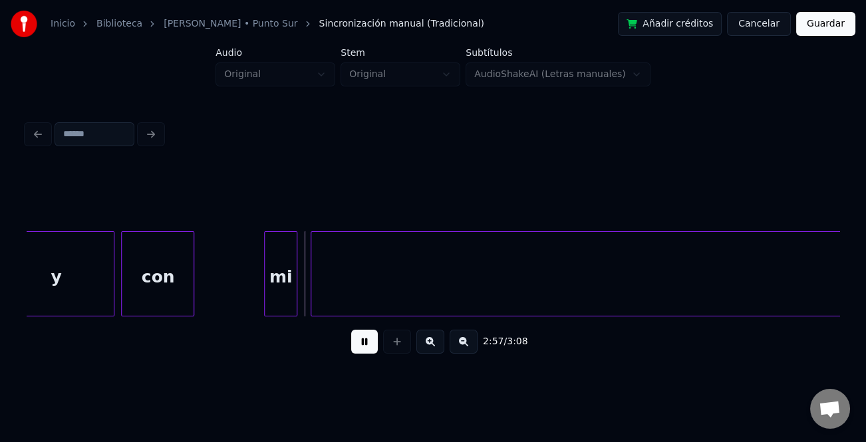
click at [150, 281] on div "con" at bounding box center [158, 277] width 72 height 90
click at [262, 293] on div at bounding box center [262, 274] width 4 height 84
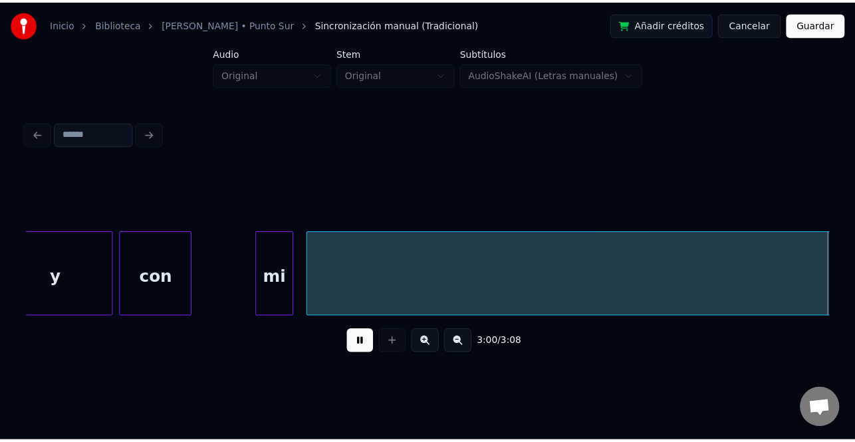
scroll to position [0, 30041]
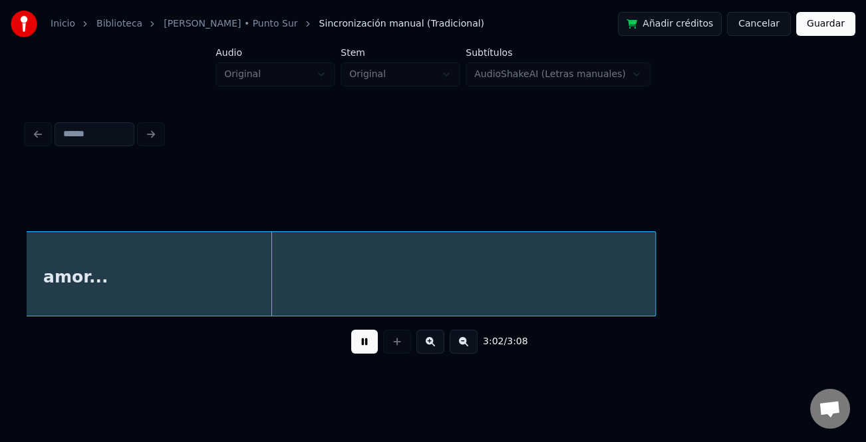
click at [819, 25] on button "Guardar" at bounding box center [825, 24] width 59 height 24
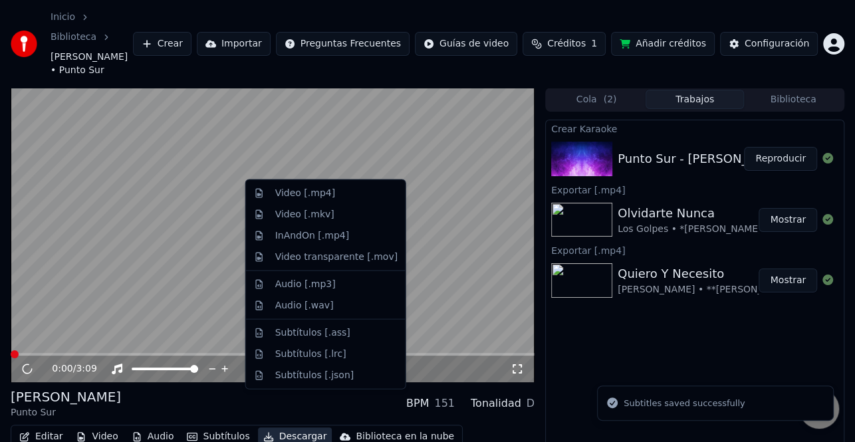
click at [294, 428] on button "Descargar" at bounding box center [295, 437] width 74 height 19
click at [337, 199] on div "Video [.mp4]" at bounding box center [326, 193] width 154 height 21
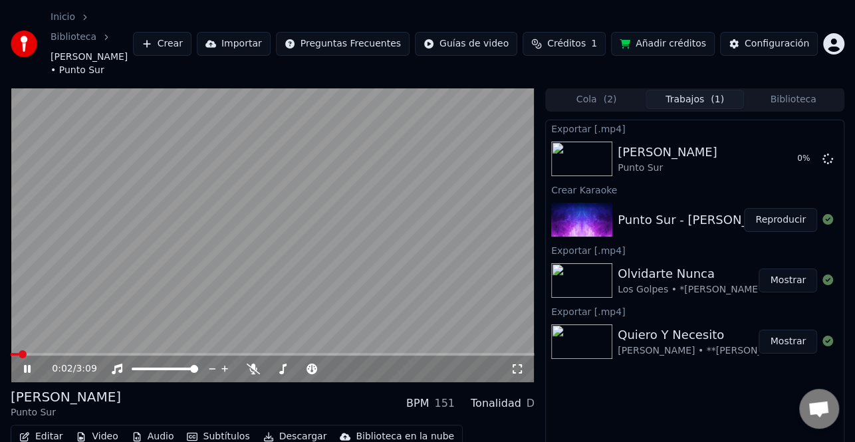
click at [27, 364] on icon at bounding box center [36, 369] width 31 height 11
